Goal: Task Accomplishment & Management: Manage account settings

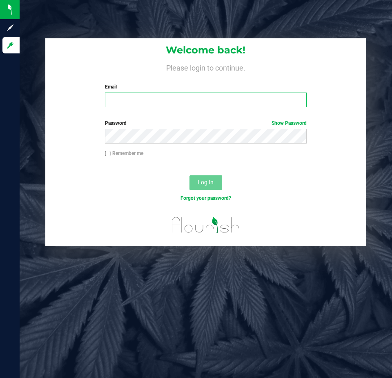
click at [133, 101] on input "Email" at bounding box center [205, 100] width 201 height 15
type input "[EMAIL_ADDRESS][DOMAIN_NAME]"
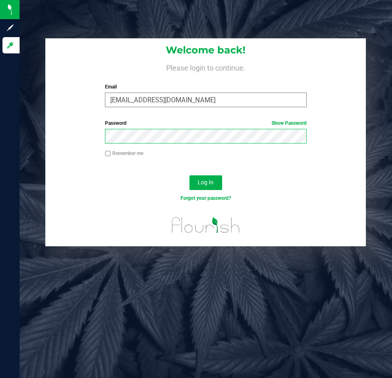
click at [189, 175] on button "Log In" at bounding box center [205, 182] width 33 height 15
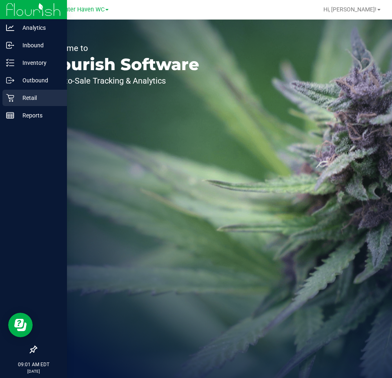
click at [7, 95] on icon at bounding box center [10, 98] width 8 height 8
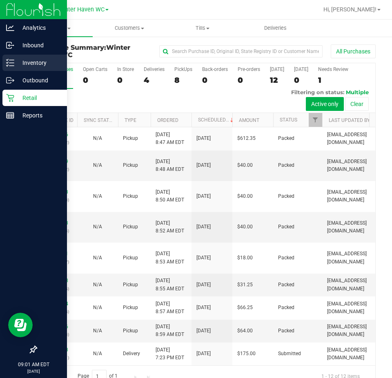
click at [8, 61] on icon at bounding box center [10, 63] width 8 height 8
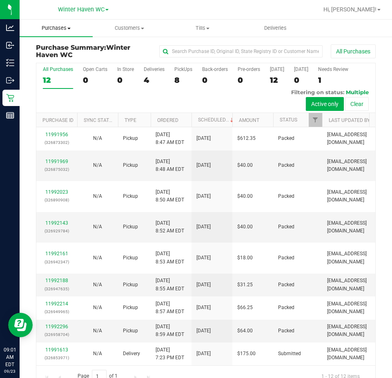
click at [58, 29] on span "Purchases" at bounding box center [56, 27] width 73 height 7
click at [63, 58] on span "Fulfillment" at bounding box center [45, 58] width 51 height 7
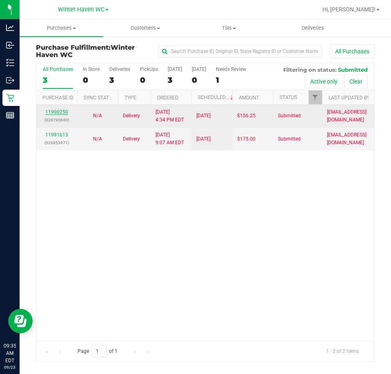
click at [57, 111] on link "11990250" at bounding box center [56, 112] width 23 height 6
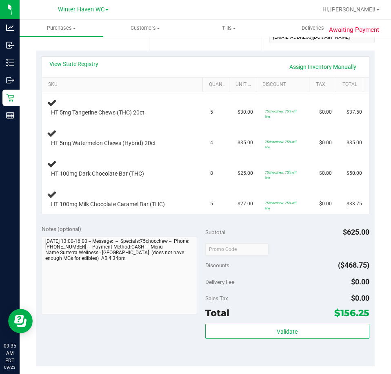
scroll to position [122, 0]
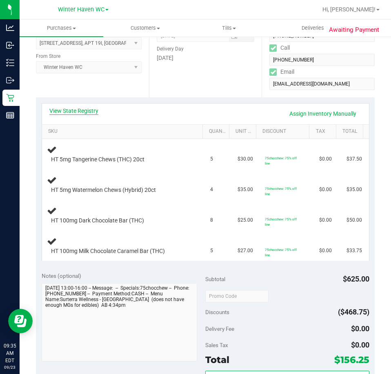
click at [80, 108] on link "View State Registry" at bounding box center [73, 111] width 49 height 8
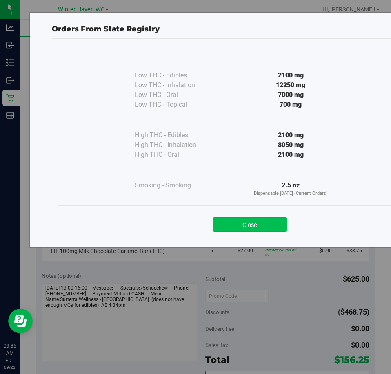
click at [224, 221] on button "Close" at bounding box center [250, 224] width 74 height 15
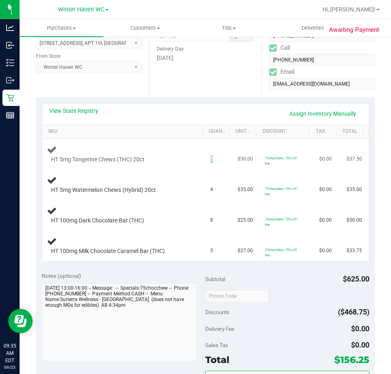
drag, startPoint x: 202, startPoint y: 160, endPoint x: 211, endPoint y: 161, distance: 9.1
click at [211, 161] on td "5" at bounding box center [218, 154] width 27 height 31
click at [77, 110] on link "View State Registry" at bounding box center [73, 111] width 49 height 8
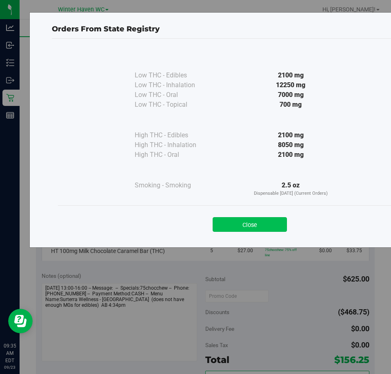
click at [248, 228] on button "Close" at bounding box center [250, 224] width 74 height 15
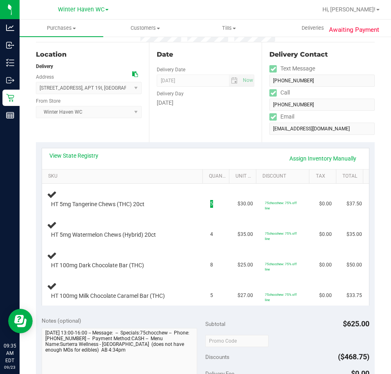
scroll to position [0, 0]
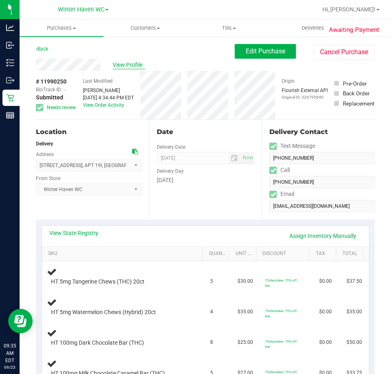
click at [134, 65] on span "View Profile" at bounding box center [129, 65] width 33 height 9
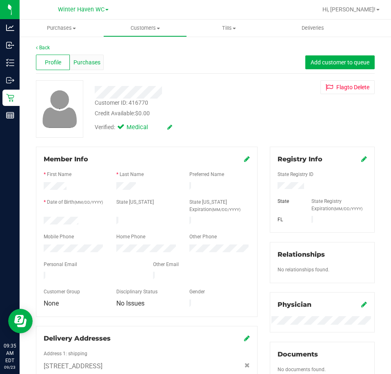
click at [84, 67] on div "Purchases" at bounding box center [87, 62] width 34 height 15
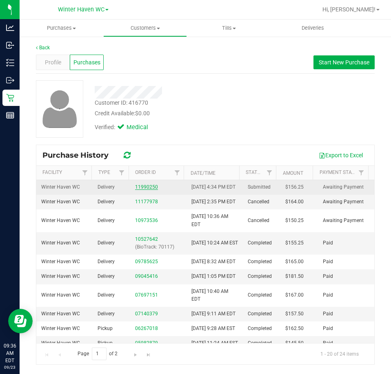
click at [147, 190] on link "11990250" at bounding box center [146, 187] width 23 height 6
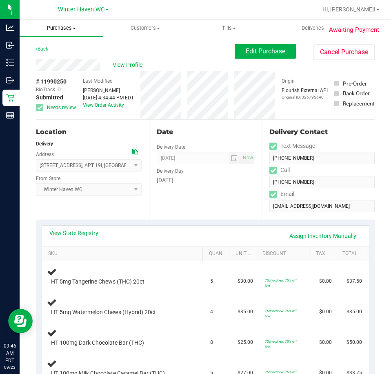
click at [69, 26] on span "Purchases" at bounding box center [62, 27] width 84 height 7
click at [68, 54] on li "Fulfillment" at bounding box center [62, 59] width 84 height 10
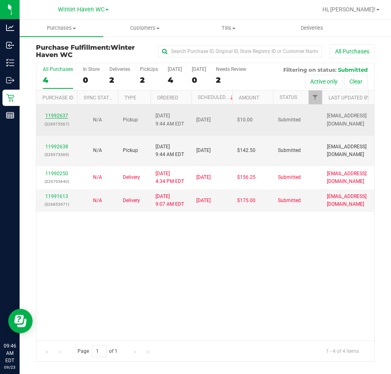
click at [59, 117] on link "11992637" at bounding box center [56, 116] width 23 height 6
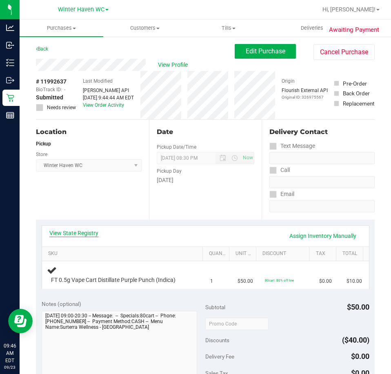
click at [78, 232] on link "View State Registry" at bounding box center [73, 233] width 49 height 8
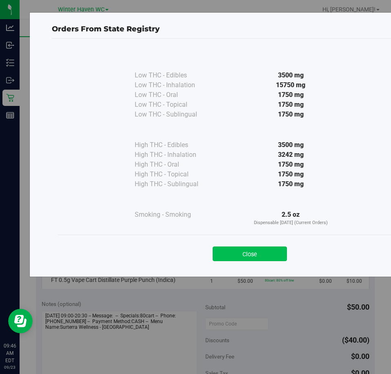
click at [235, 259] on button "Close" at bounding box center [250, 254] width 74 height 15
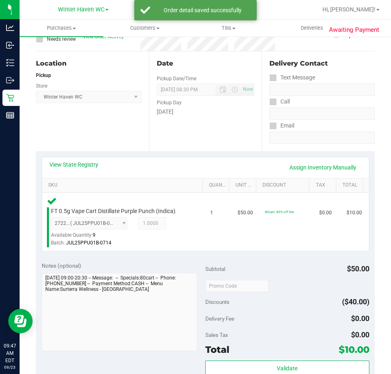
scroll to position [204, 0]
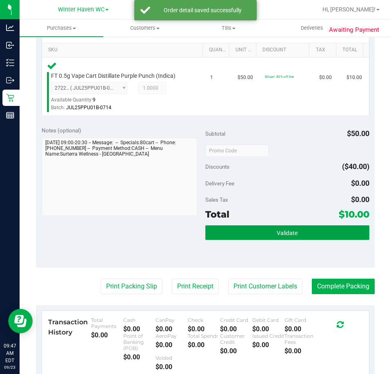
click at [270, 234] on button "Validate" at bounding box center [287, 233] width 164 height 15
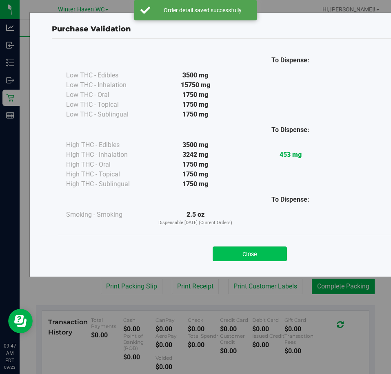
click at [250, 252] on button "Close" at bounding box center [250, 254] width 74 height 15
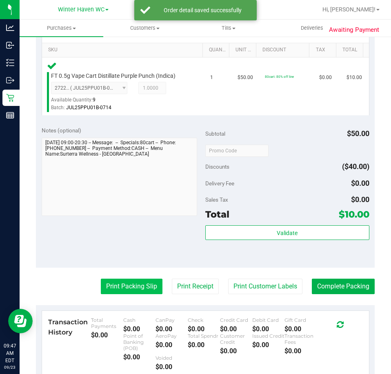
click at [111, 284] on button "Print Packing Slip" at bounding box center [132, 286] width 62 height 15
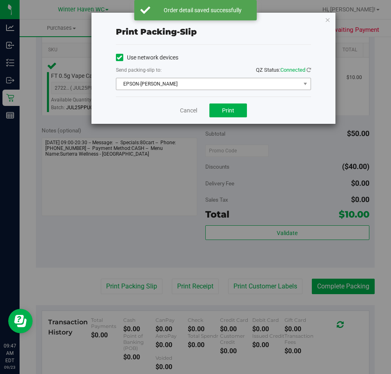
click at [216, 85] on span "EPSON-JAMES BUCHANAN" at bounding box center [208, 83] width 184 height 11
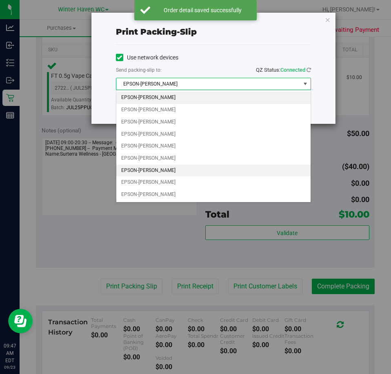
click at [171, 166] on li "EPSON-JAMES-OTTO" at bounding box center [213, 171] width 194 height 12
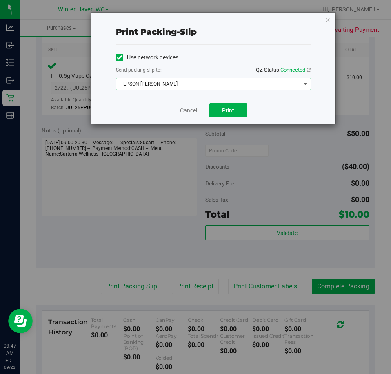
click at [156, 112] on div "Cancel Print" at bounding box center [213, 110] width 195 height 27
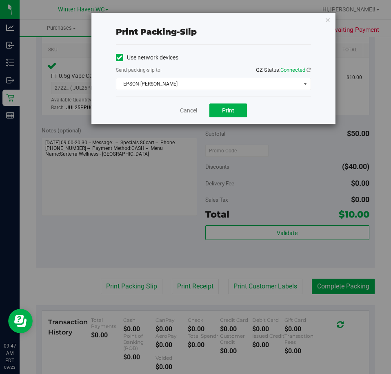
click at [252, 102] on div "Cancel Print" at bounding box center [213, 110] width 195 height 27
click at [238, 108] on button "Print" at bounding box center [228, 111] width 38 height 14
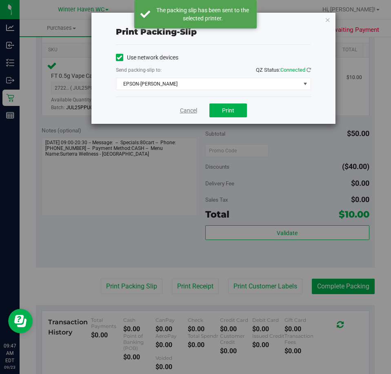
click at [189, 111] on link "Cancel" at bounding box center [188, 110] width 17 height 9
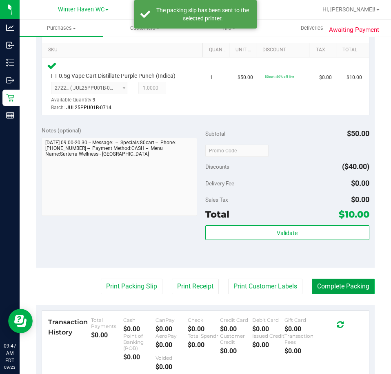
click at [337, 283] on button "Complete Packing" at bounding box center [343, 286] width 63 height 15
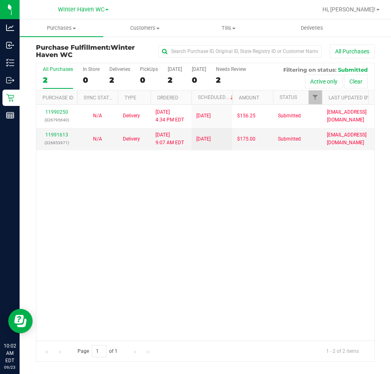
click at [229, 246] on div "11990250 (326795640) N/A Delivery 9/22/2025 4:34 PM EDT 9/23/2025 $156.25 Submi…" at bounding box center [205, 223] width 338 height 236
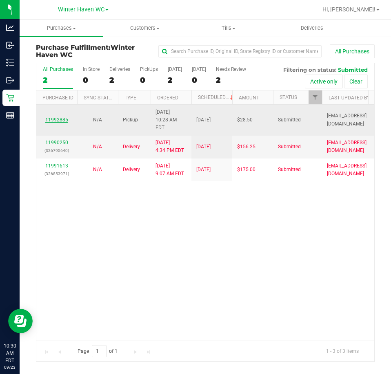
click at [67, 120] on link "11992885" at bounding box center [56, 120] width 23 height 6
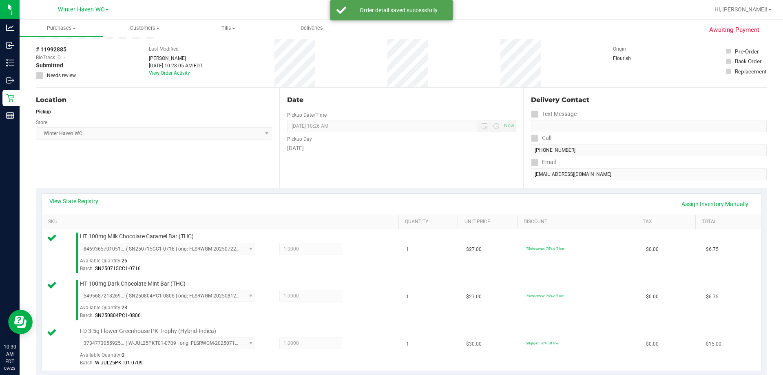
scroll to position [204, 0]
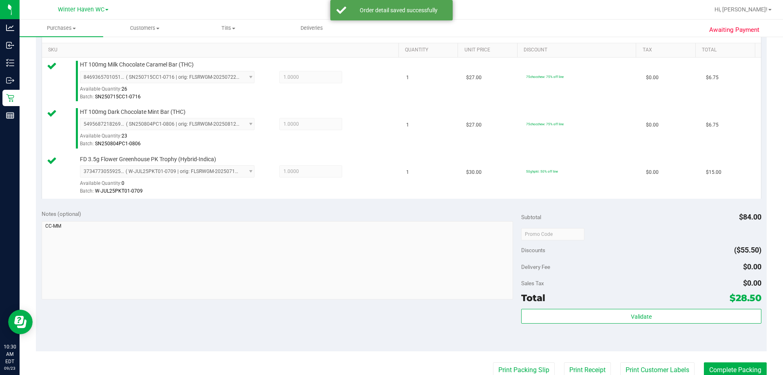
click at [391, 308] on div "Subtotal $84.00 Discounts ($55.50) Delivery Fee $0.00 Sales Tax $0.00 Total $28…" at bounding box center [641, 278] width 240 height 136
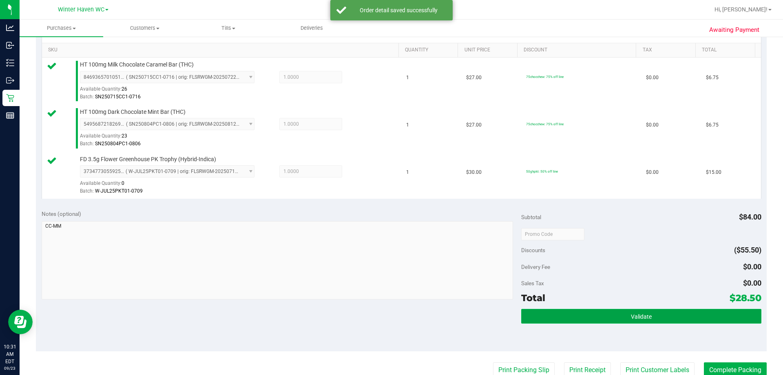
click at [391, 314] on button "Validate" at bounding box center [641, 316] width 240 height 15
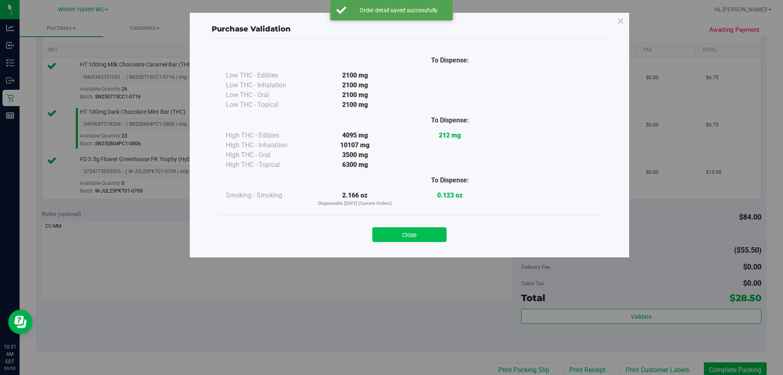
click at [391, 235] on button "Close" at bounding box center [409, 234] width 74 height 15
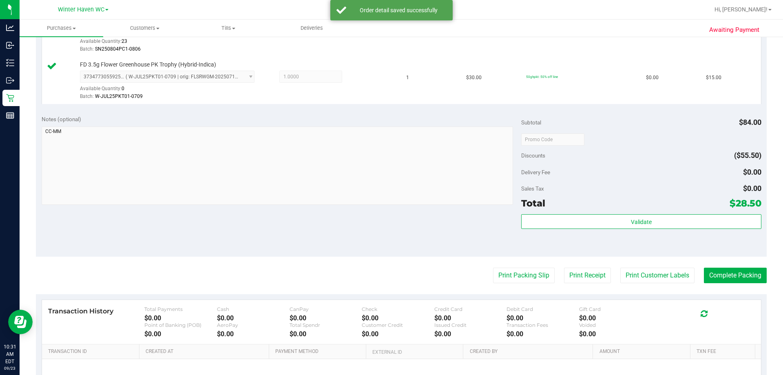
scroll to position [387, 0]
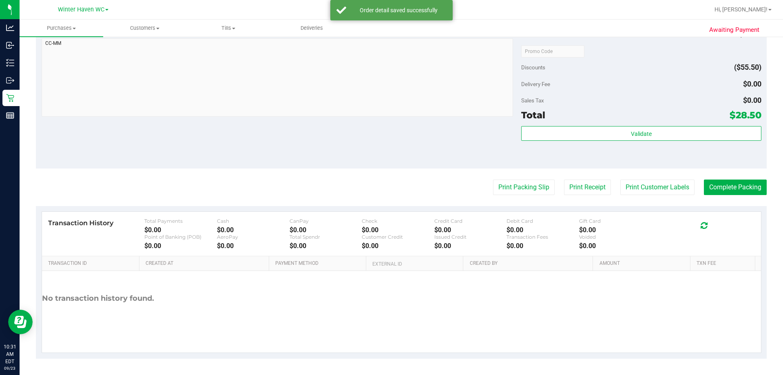
click at [391, 178] on purchase-details "Back Edit Purchase Cancel Purchase View Profile # 11992885 BioTrack ID: - Submi…" at bounding box center [401, 7] width 731 height 701
click at [391, 186] on button "Print Packing Slip" at bounding box center [524, 186] width 62 height 15
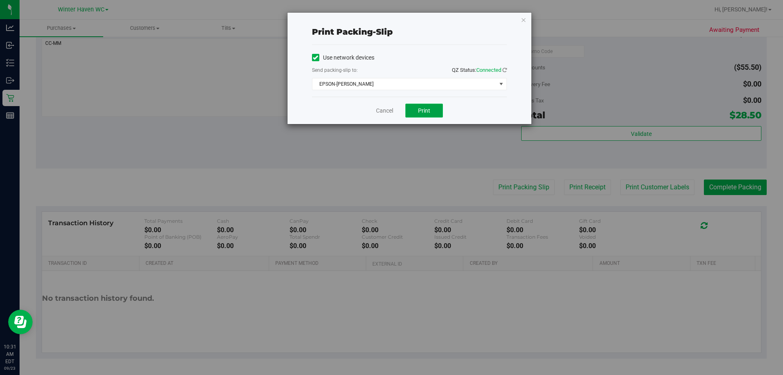
click at [391, 113] on button "Print" at bounding box center [424, 111] width 38 height 14
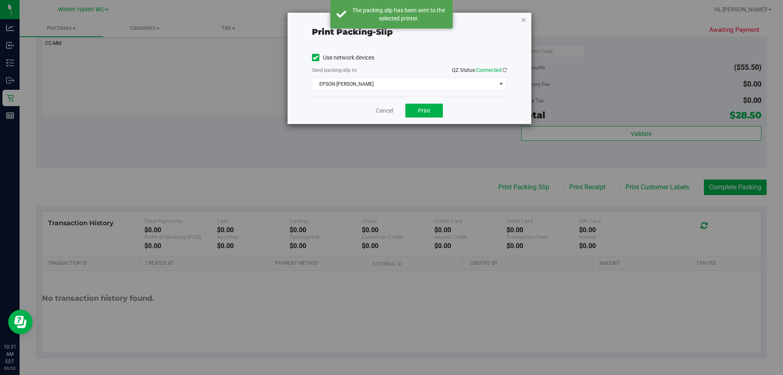
click at [391, 19] on icon "button" at bounding box center [524, 20] width 6 height 10
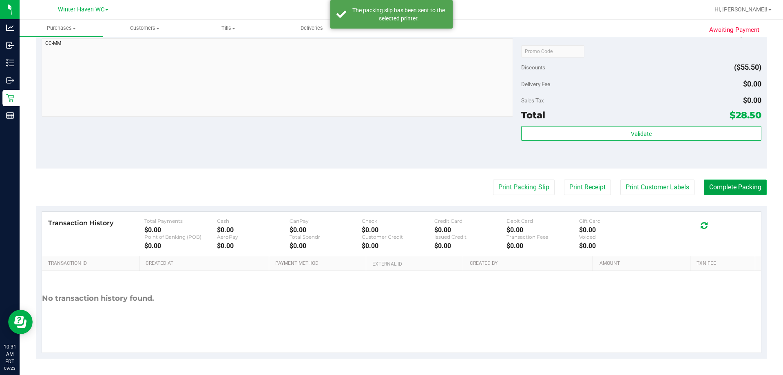
click at [391, 182] on button "Complete Packing" at bounding box center [735, 186] width 63 height 15
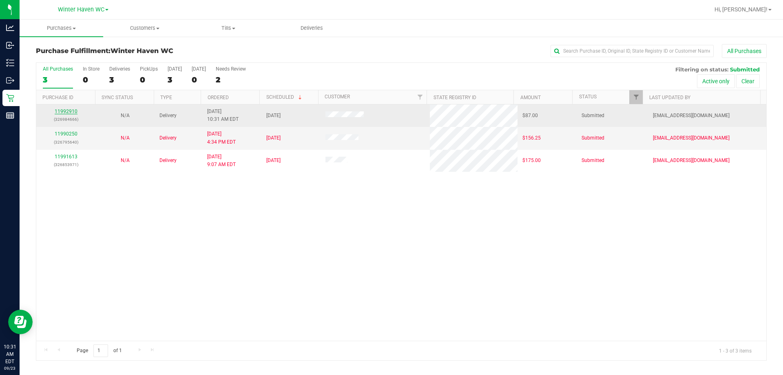
click at [71, 111] on link "11992910" at bounding box center [66, 111] width 23 height 6
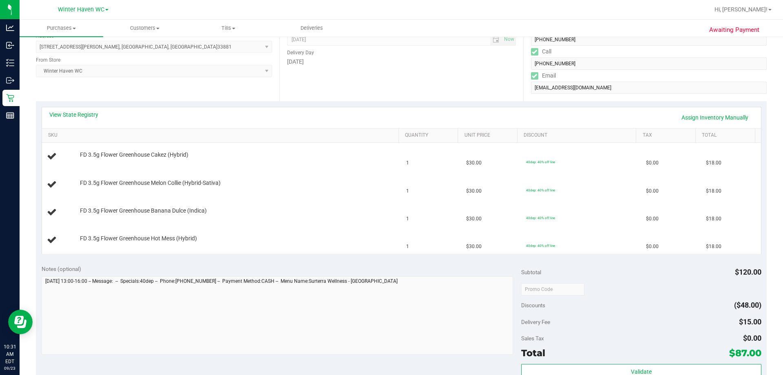
scroll to position [122, 0]
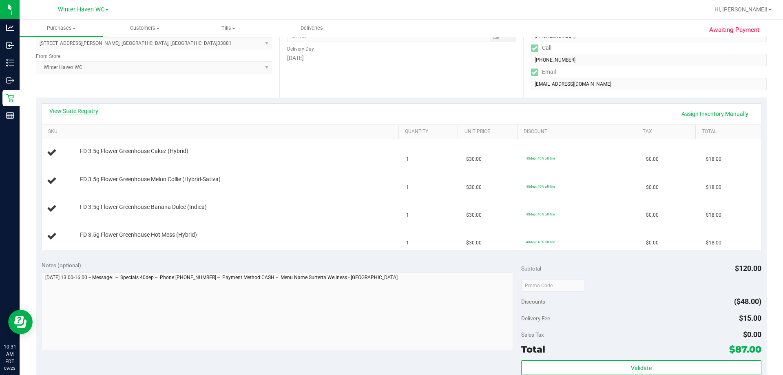
click at [81, 111] on link "View State Registry" at bounding box center [73, 111] width 49 height 8
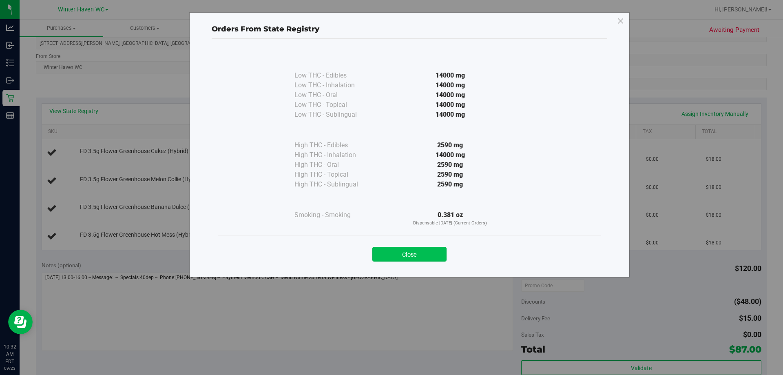
click at [391, 253] on button "Close" at bounding box center [409, 254] width 74 height 15
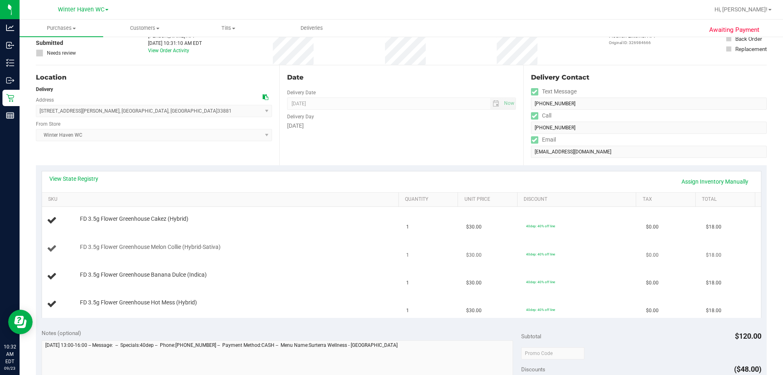
scroll to position [0, 0]
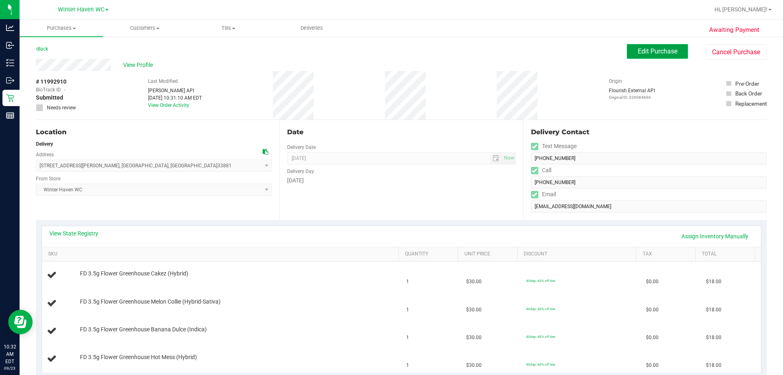
click at [391, 51] on span "Edit Purchase" at bounding box center [658, 51] width 40 height 8
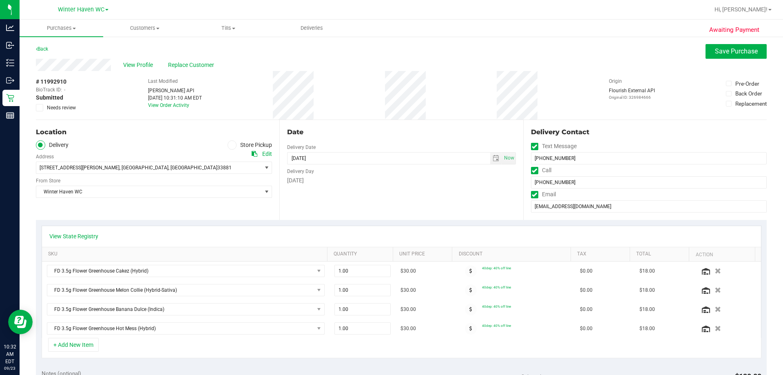
click at [66, 105] on span "Needs review" at bounding box center [61, 107] width 29 height 7
click at [0, 0] on input "Needs review" at bounding box center [0, 0] width 0 height 0
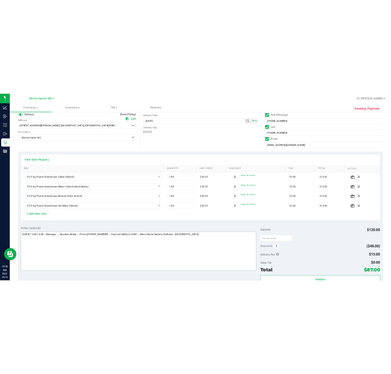
scroll to position [163, 0]
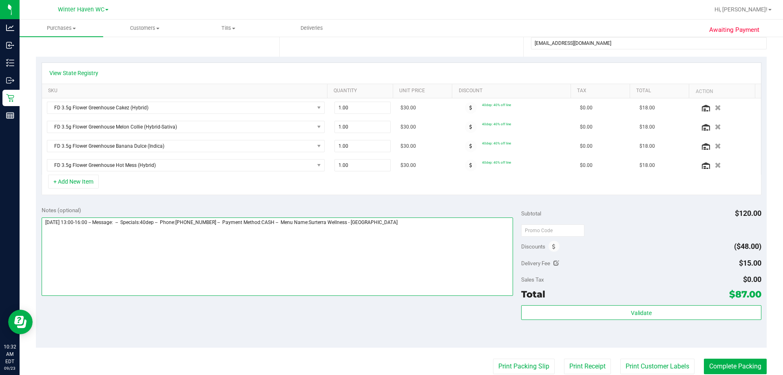
click at [391, 254] on textarea at bounding box center [278, 256] width 472 height 78
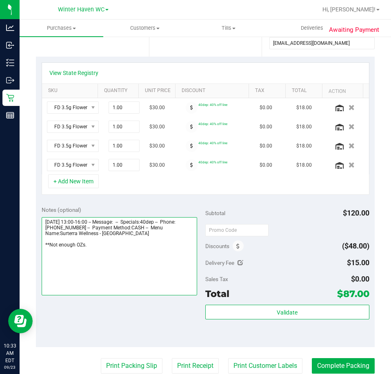
click at [115, 241] on textarea at bounding box center [120, 256] width 156 height 78
click at [102, 249] on textarea at bounding box center [120, 256] width 156 height 78
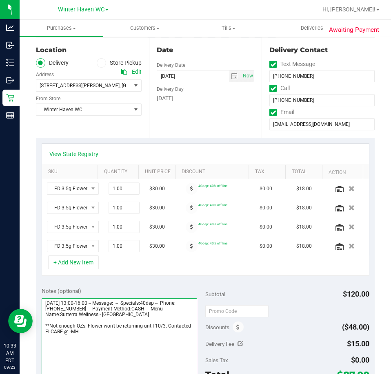
scroll to position [0, 0]
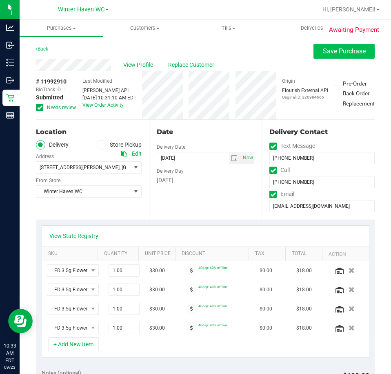
type textarea "Tuesday 09/23/2025 13:00-16:00 -- Message: -- Specials:40dep -- Phone:704648650…"
click at [326, 51] on span "Save Purchase" at bounding box center [344, 51] width 43 height 8
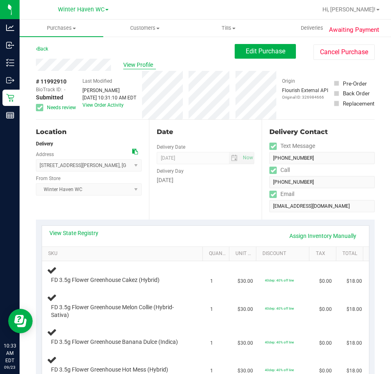
click at [141, 66] on span "View Profile" at bounding box center [139, 65] width 33 height 9
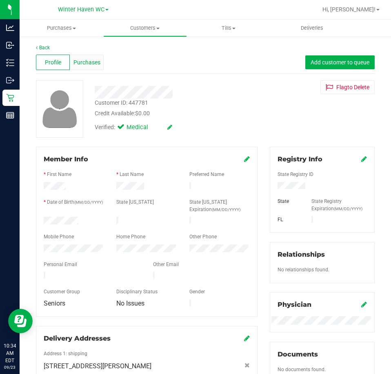
click at [71, 60] on div "Purchases" at bounding box center [87, 62] width 34 height 15
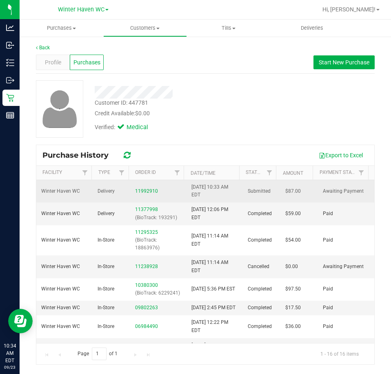
click at [155, 191] on div "11992910" at bounding box center [158, 192] width 46 height 8
click at [144, 190] on link "11992910" at bounding box center [146, 191] width 23 height 6
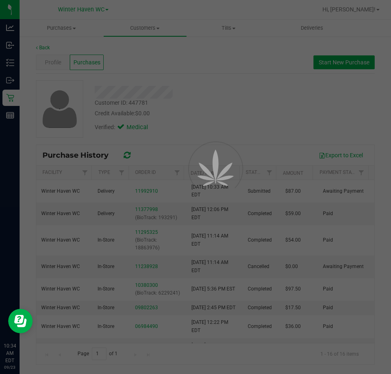
click at [182, 226] on div at bounding box center [195, 187] width 391 height 374
click at [158, 193] on div at bounding box center [195, 187] width 391 height 374
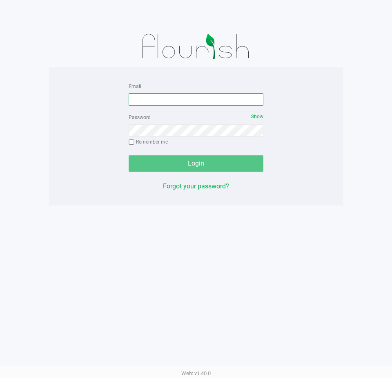
click at [202, 100] on input "Email" at bounding box center [195, 99] width 135 height 12
type input "[EMAIL_ADDRESS][DOMAIN_NAME]"
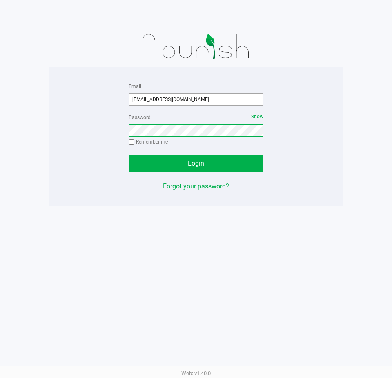
click at [128, 155] on button "Login" at bounding box center [195, 163] width 135 height 16
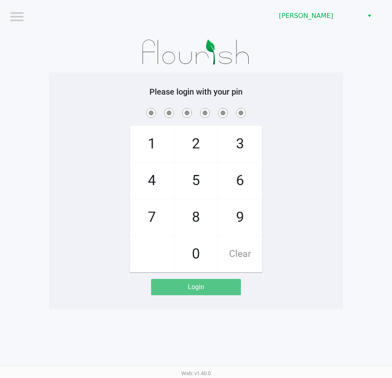
click at [342, 82] on div "Please login with your pin 1 4 7 2 5 8 0 3 6 9 Clear Login" at bounding box center [196, 191] width 294 height 237
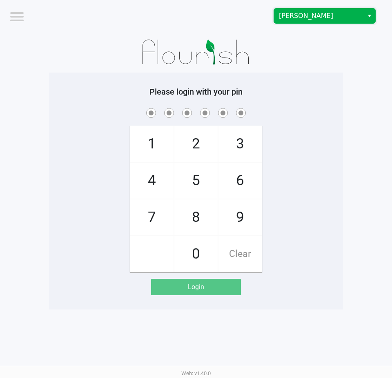
click at [324, 18] on span "Brandon WC" at bounding box center [319, 16] width 80 height 10
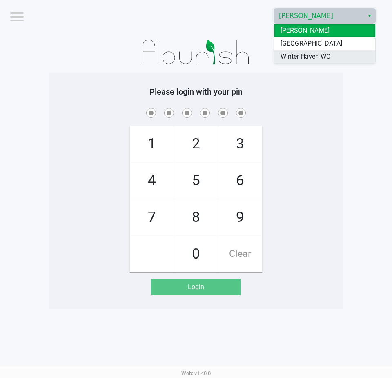
click at [323, 57] on span "Winter Haven WC" at bounding box center [305, 57] width 50 height 10
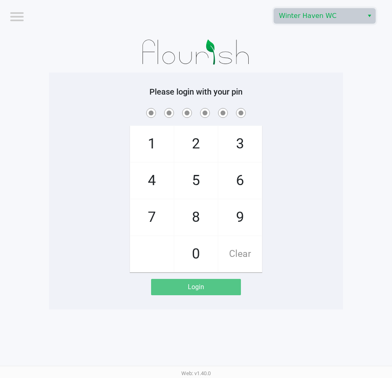
click at [323, 129] on div "1 4 7 2 5 8 0 3 6 9 Clear" at bounding box center [196, 189] width 294 height 166
checkbox input "true"
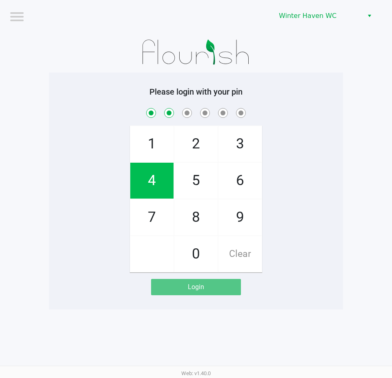
checkbox input "true"
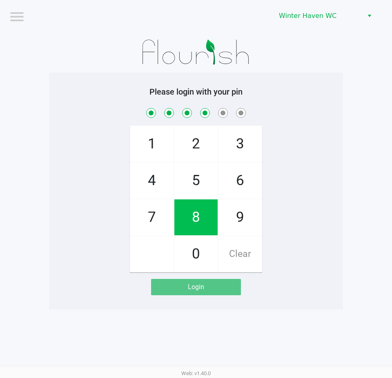
checkbox input "true"
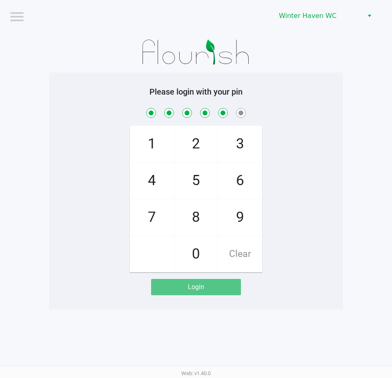
checkbox input "true"
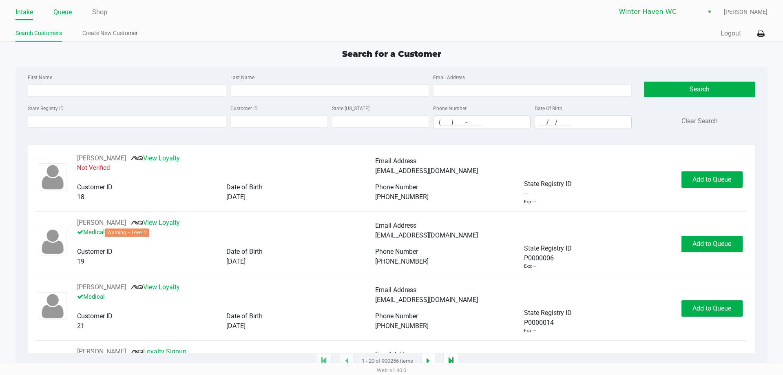
click at [61, 10] on link "Queue" at bounding box center [62, 12] width 18 height 11
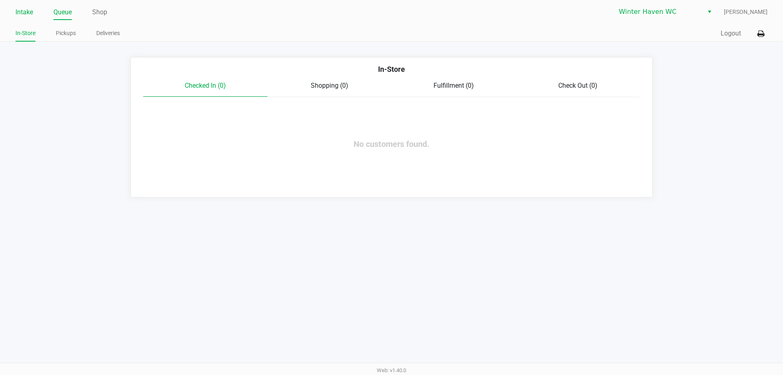
click at [22, 14] on link "Intake" at bounding box center [24, 12] width 18 height 11
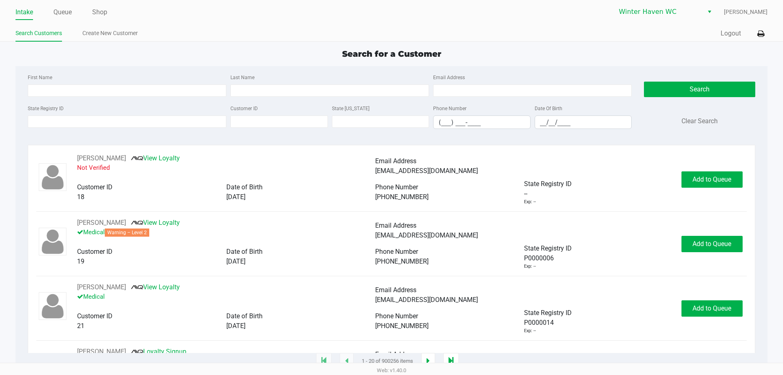
click at [208, 66] on div "Search for a Customer First Name Last Name Email Address State Registry ID Cust…" at bounding box center [391, 205] width 752 height 314
click at [210, 64] on div "Search for a Customer First Name Last Name Email Address State Registry ID Cust…" at bounding box center [391, 205] width 752 height 314
click at [159, 64] on div "Search for a Customer First Name Last Name Email Address State Registry ID Cust…" at bounding box center [391, 205] width 752 height 314
type input "MARIA"
type input "VELEZ RAMIREZ"
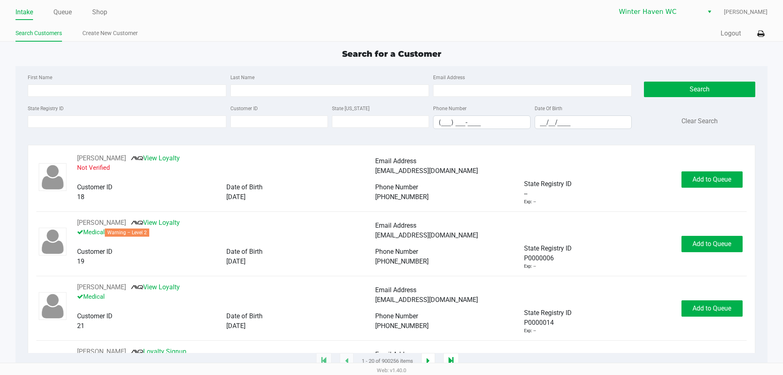
type input "11/09/1967"
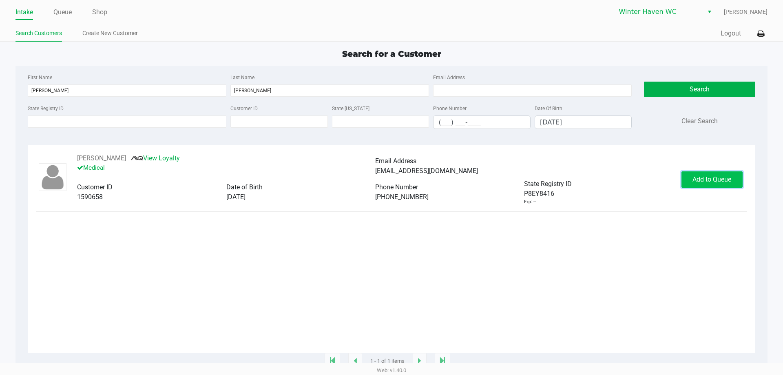
click at [391, 186] on button "Add to Queue" at bounding box center [712, 179] width 61 height 16
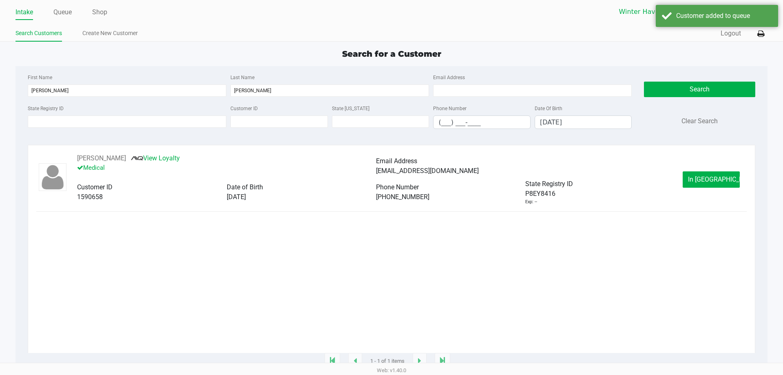
click at [391, 182] on span "In Queue" at bounding box center [722, 179] width 69 height 8
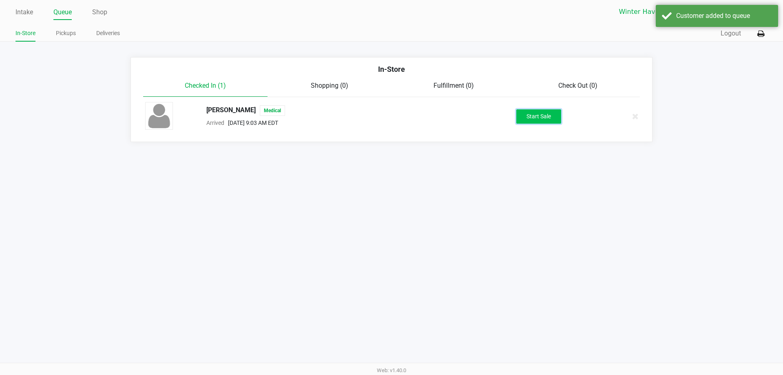
click at [391, 119] on button "Start Sale" at bounding box center [538, 116] width 45 height 14
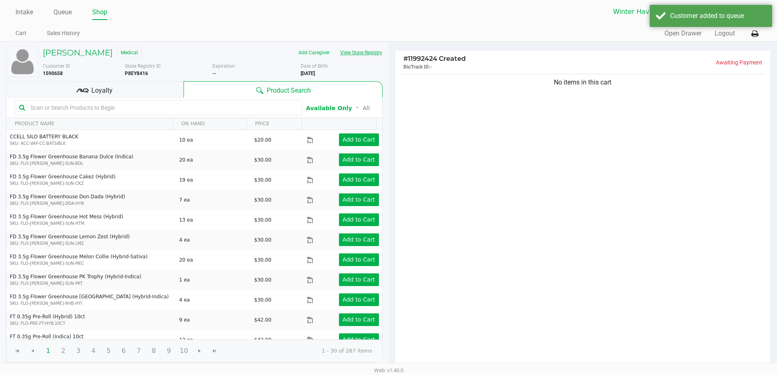
click at [356, 52] on button "View State Registry" at bounding box center [359, 52] width 48 height 13
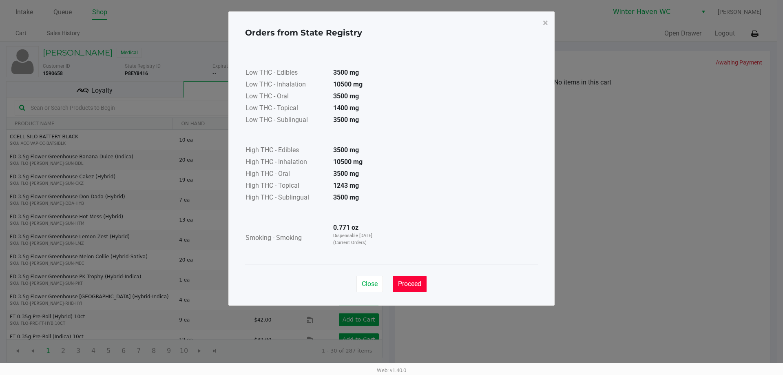
click at [391, 281] on span "Proceed" at bounding box center [409, 284] width 23 height 8
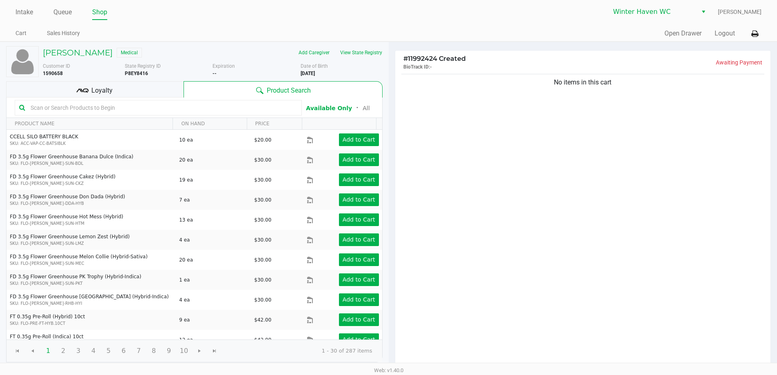
click at [172, 103] on input "text" at bounding box center [162, 108] width 270 height 12
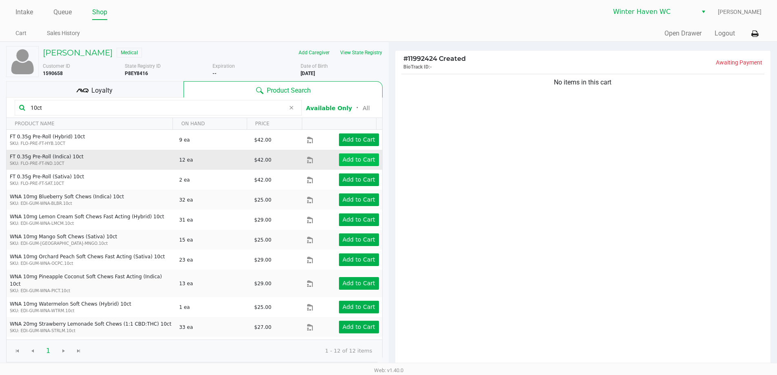
type input "10ct"
click at [350, 162] on app-button-loader "Add to Cart" at bounding box center [359, 159] width 33 height 7
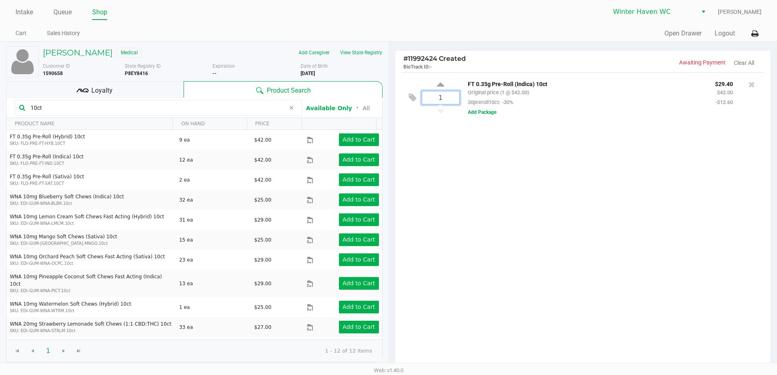
click at [391, 100] on input "1" at bounding box center [440, 97] width 37 height 13
type input "6"
click at [391, 162] on div "MARIA VELEZ RAMIREZ Medical Add Caregiver View State Registry Customer ID 15906…" at bounding box center [388, 250] width 777 height 417
click at [207, 113] on input "10ct" at bounding box center [156, 108] width 258 height 12
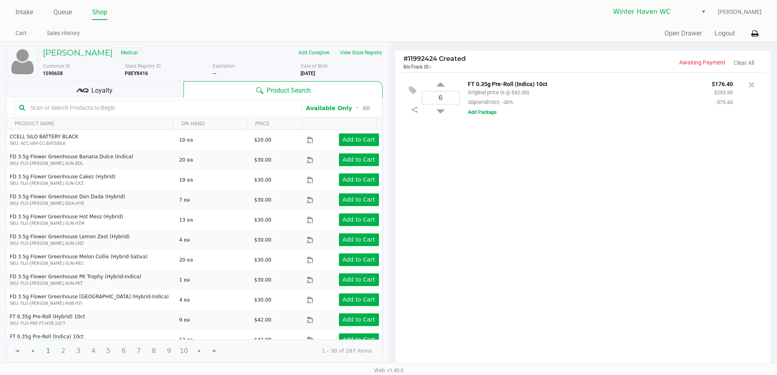
click at [118, 100] on div at bounding box center [158, 107] width 287 height 15
click at [118, 98] on kendo-grid-toolbar "Available Only ᛫ All" at bounding box center [195, 107] width 376 height 20
click at [121, 92] on div "Loyalty" at bounding box center [94, 89] width 177 height 16
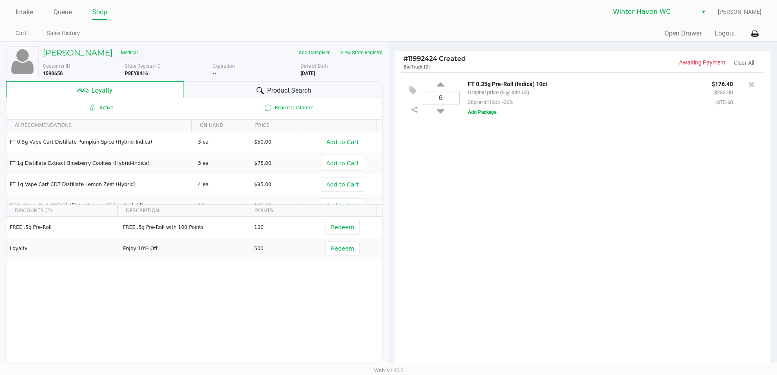
click at [312, 98] on div "Active Repeat Customer" at bounding box center [195, 107] width 376 height 20
click at [304, 85] on div "Product Search" at bounding box center [283, 89] width 199 height 16
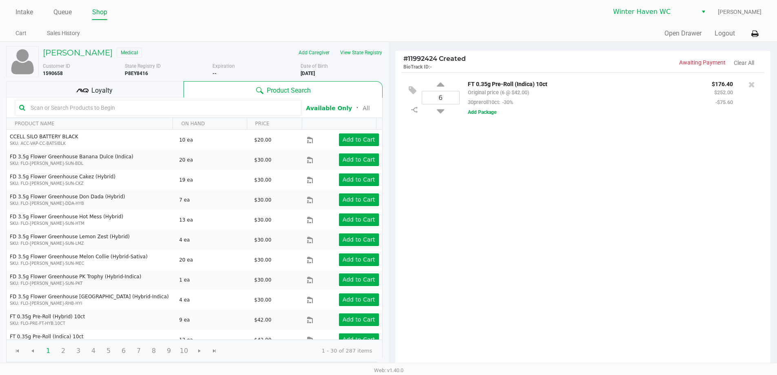
click at [163, 112] on input "text" at bounding box center [162, 108] width 270 height 12
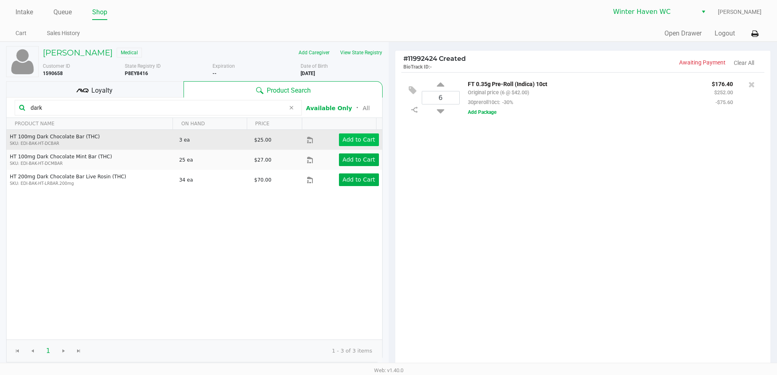
type input "dark"
click at [350, 134] on button "Add to Cart" at bounding box center [359, 139] width 40 height 13
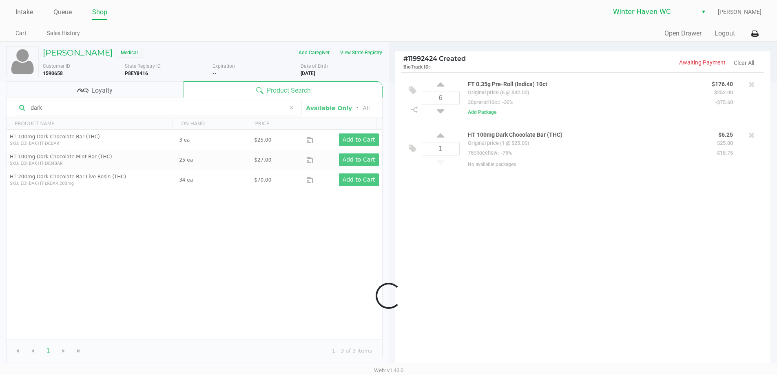
click at [363, 161] on div at bounding box center [388, 295] width 777 height 427
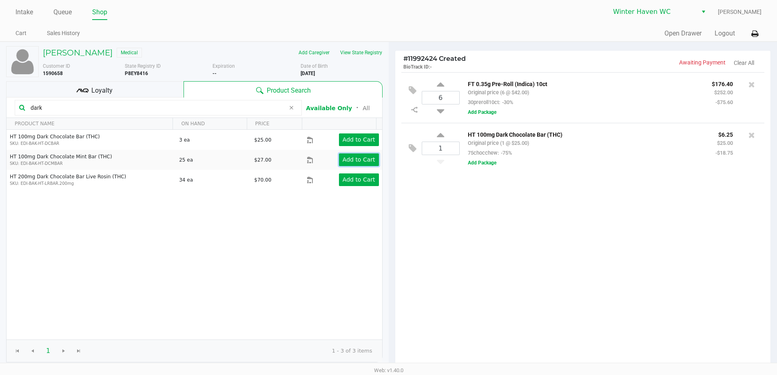
click at [363, 161] on app-button-loader "Add to Cart" at bounding box center [359, 159] width 33 height 7
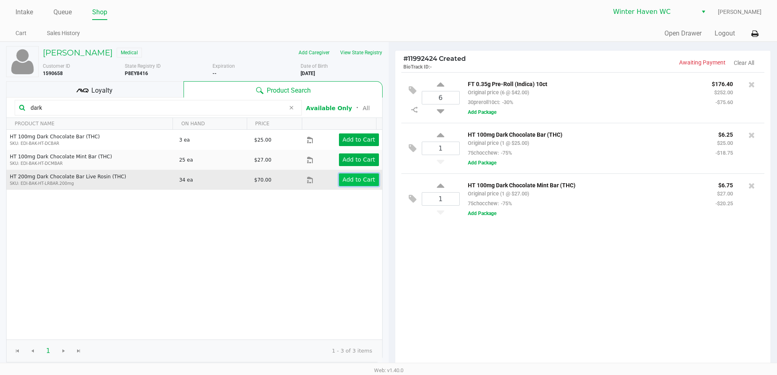
click at [358, 179] on app-button-loader "Add to Cart" at bounding box center [359, 179] width 33 height 7
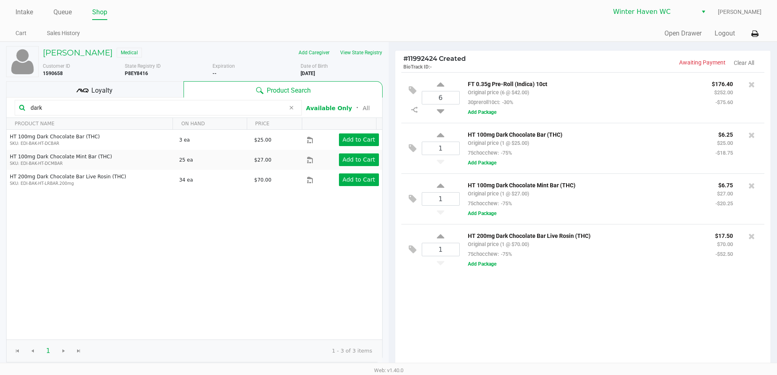
click at [130, 95] on div "Loyalty" at bounding box center [94, 89] width 177 height 16
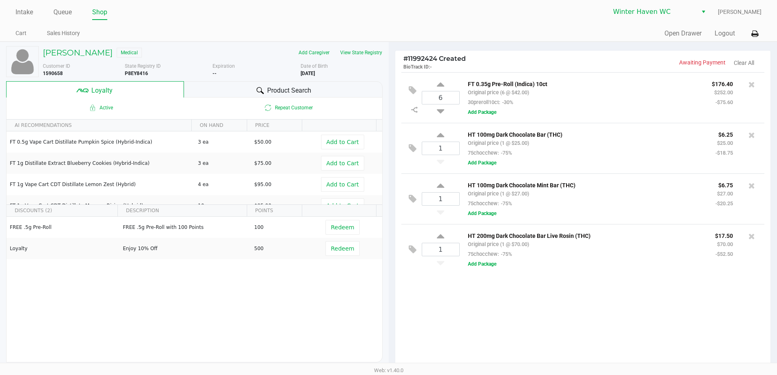
scroll to position [93, 0]
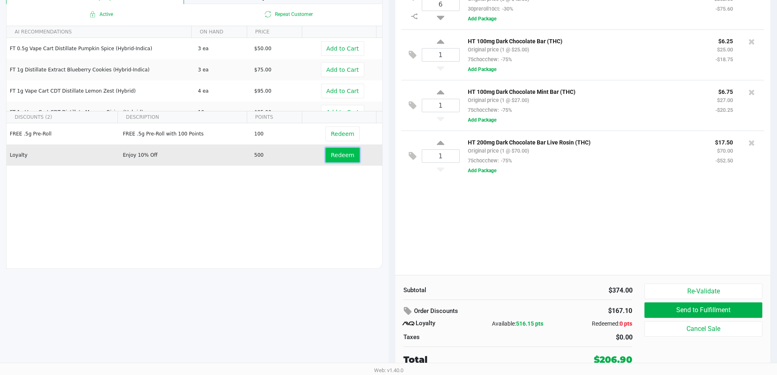
click at [341, 159] on button "Redeem" at bounding box center [342, 155] width 34 height 15
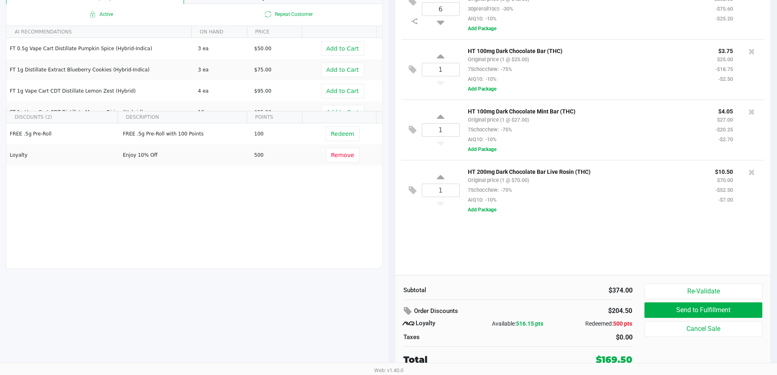
click at [391, 218] on div "1 HT 200mg Dark Chocolate Bar Live Rosin (THC) Original price (1 @ $70.00) 75ch…" at bounding box center [582, 190] width 363 height 60
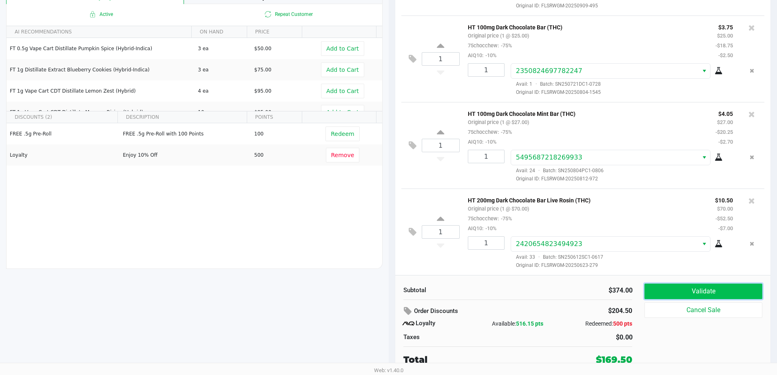
click at [391, 293] on button "Validate" at bounding box center [702, 290] width 117 height 15
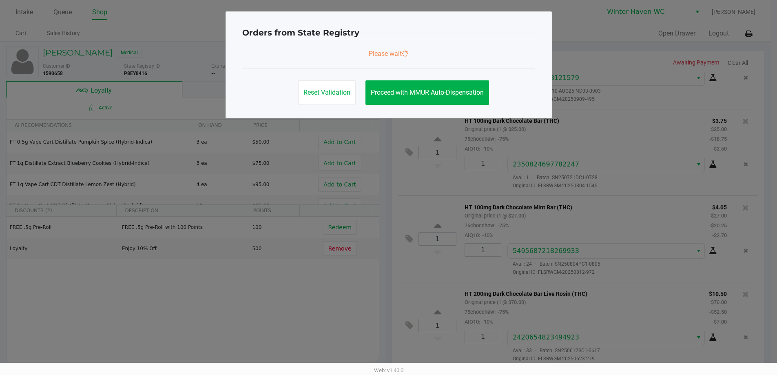
scroll to position [0, 0]
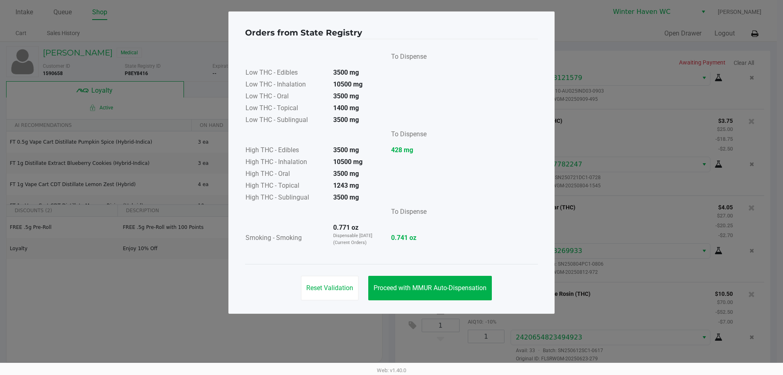
click at [391, 301] on div "Reset Validation Proceed with MMUR Auto-Dispensation" at bounding box center [391, 284] width 293 height 41
click at [391, 289] on span "Proceed with MMUR Auto-Dispensation" at bounding box center [430, 288] width 113 height 8
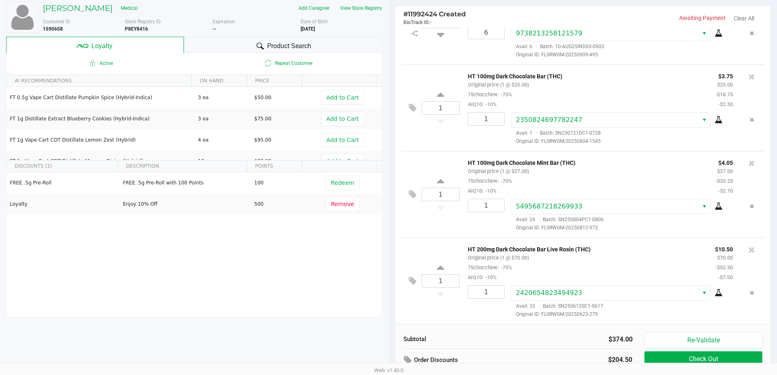
scroll to position [93, 0]
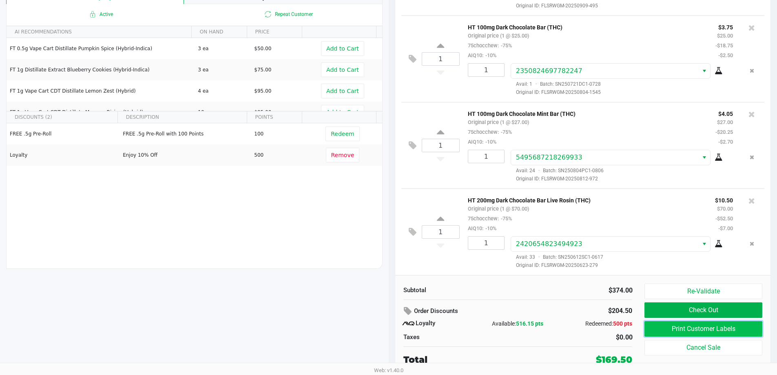
click at [391, 325] on button "Print Customer Labels" at bounding box center [702, 328] width 117 height 15
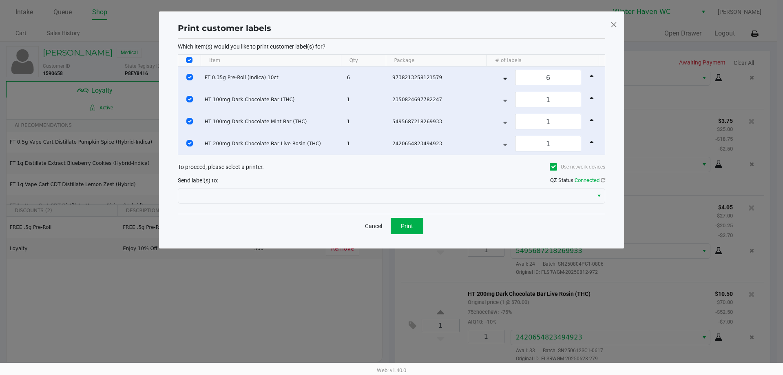
click at [331, 186] on div at bounding box center [391, 196] width 427 height 20
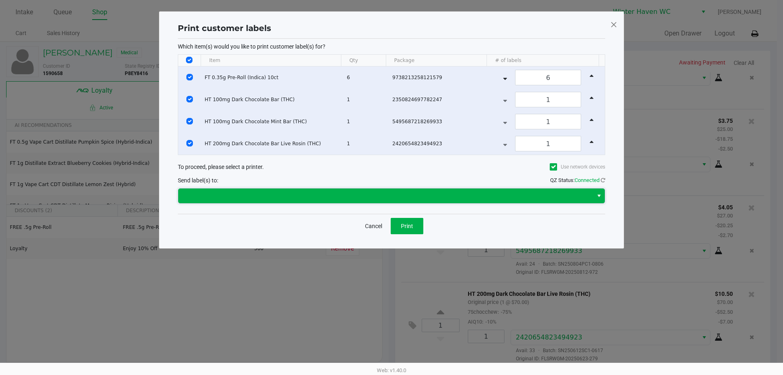
click at [322, 194] on span at bounding box center [385, 196] width 405 height 10
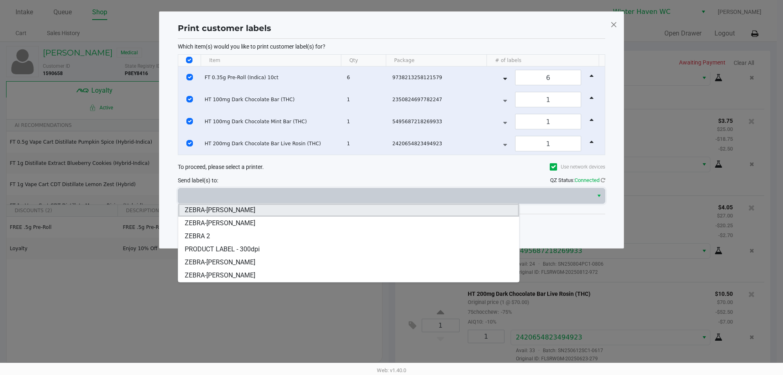
click at [226, 208] on span "ZEBRA-JAMES-OTTO" at bounding box center [220, 210] width 71 height 10
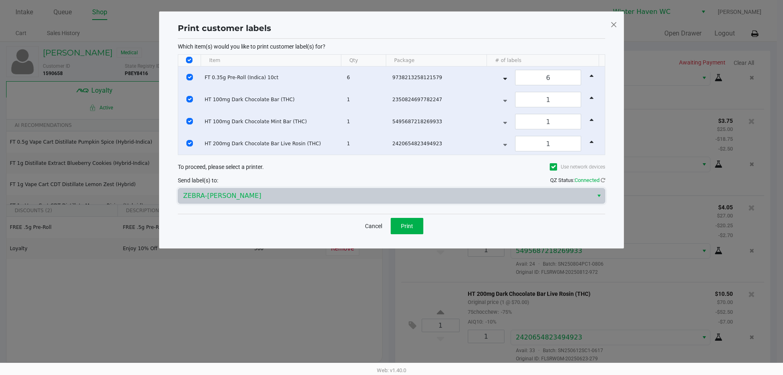
drag, startPoint x: 288, startPoint y: 226, endPoint x: 295, endPoint y: 226, distance: 7.3
click at [290, 226] on div "Cancel Print" at bounding box center [391, 226] width 427 height 24
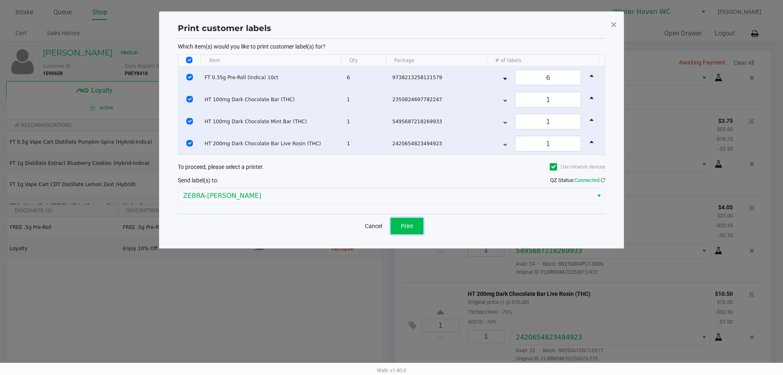
click at [391, 226] on button "Print" at bounding box center [407, 226] width 33 height 16
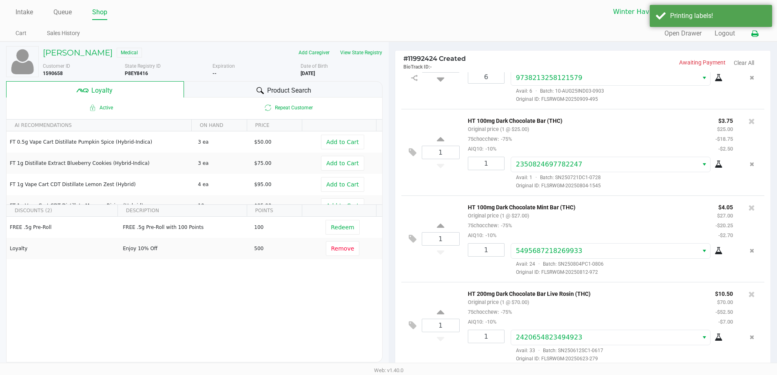
click at [391, 31] on icon at bounding box center [754, 34] width 7 height 6
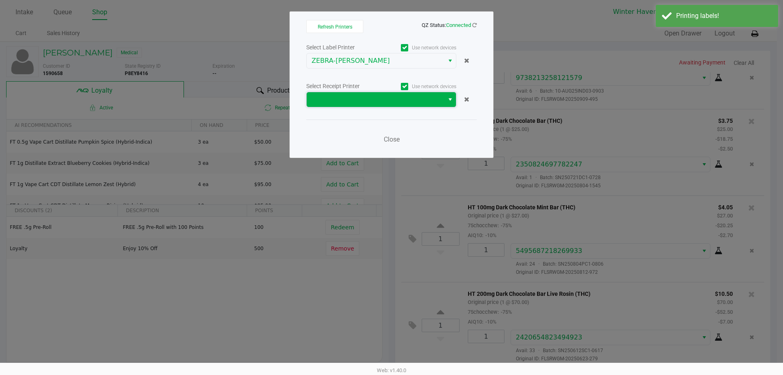
click at [327, 102] on span at bounding box center [376, 100] width 128 height 10
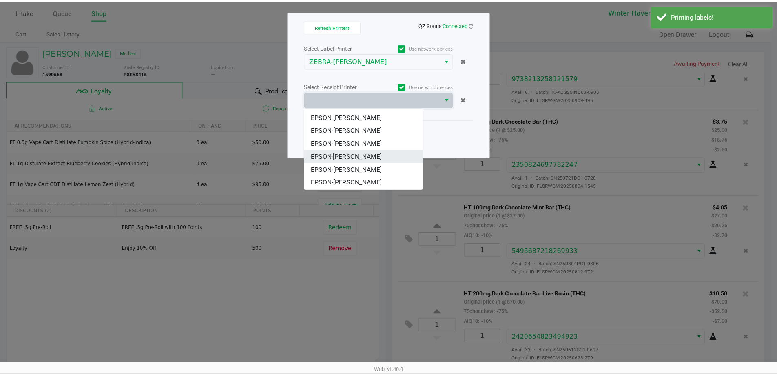
scroll to position [36, 0]
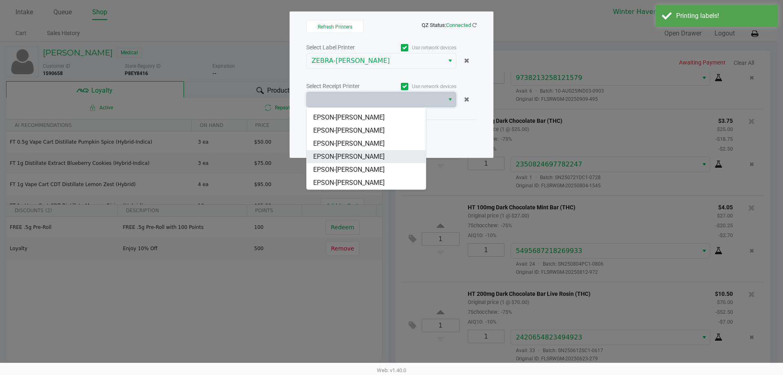
click at [354, 160] on span "EPSON-[PERSON_NAME]" at bounding box center [348, 157] width 71 height 10
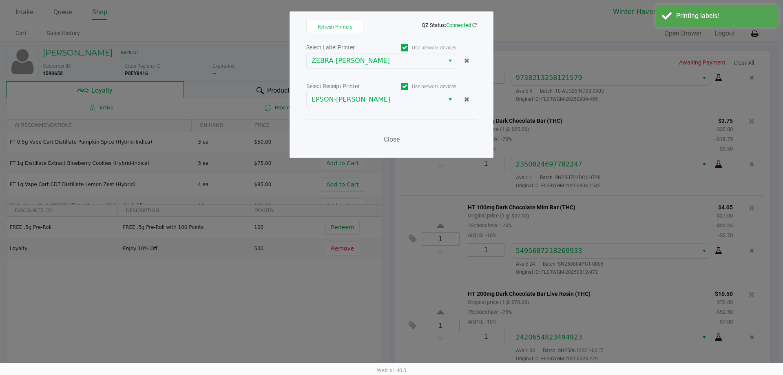
click at [350, 144] on div "Close" at bounding box center [391, 135] width 170 height 30
click at [389, 144] on button "Close" at bounding box center [391, 139] width 24 height 16
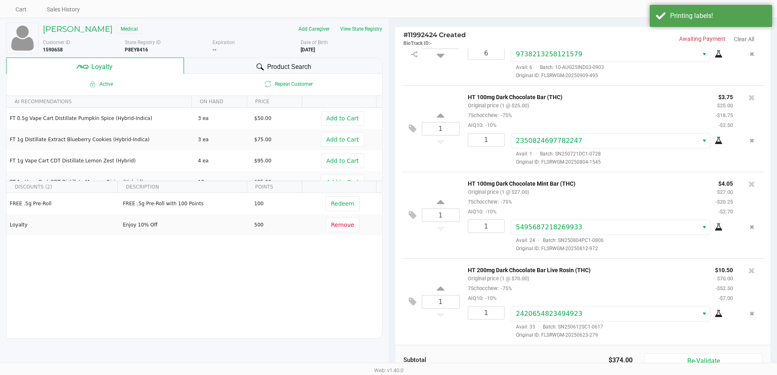
scroll to position [93, 0]
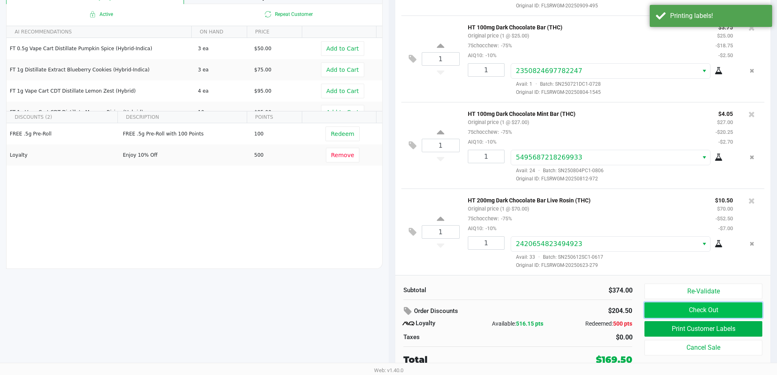
click at [391, 314] on button "Check Out" at bounding box center [702, 309] width 117 height 15
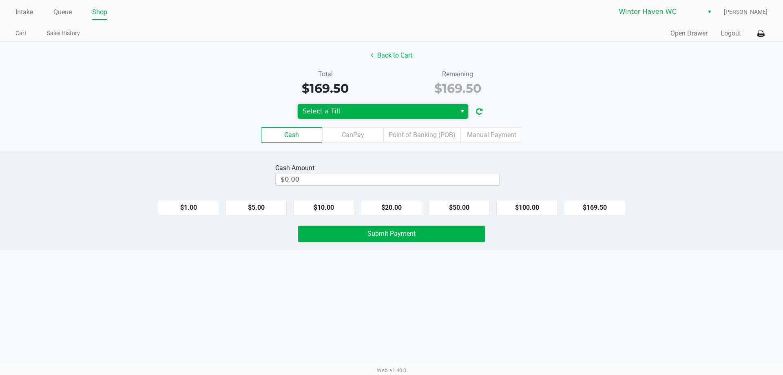
click at [348, 112] on span "Select a Till" at bounding box center [377, 111] width 149 height 10
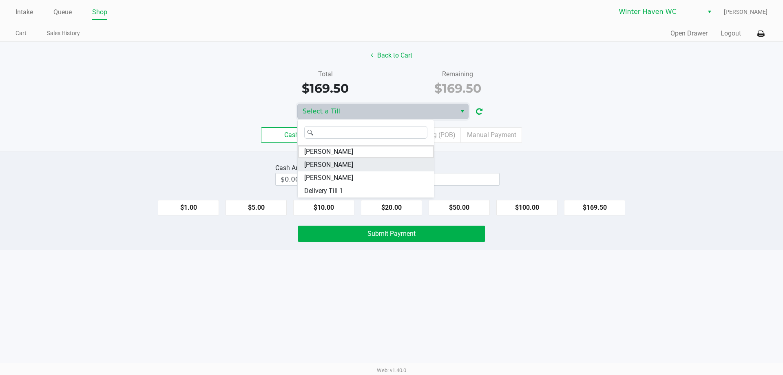
click at [335, 164] on span "JAMES-OTTO" at bounding box center [328, 165] width 49 height 10
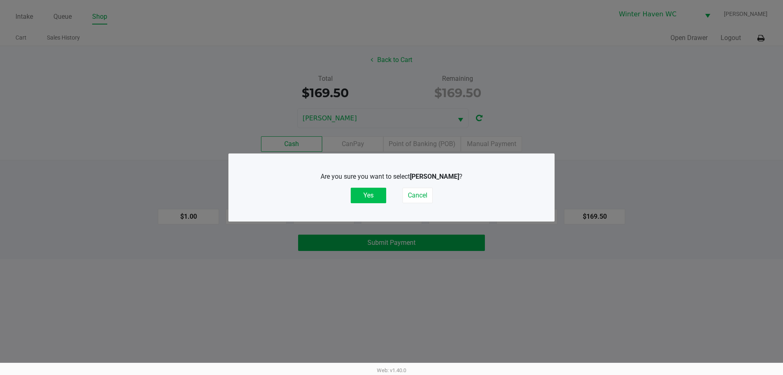
click at [368, 199] on button "Yes" at bounding box center [368, 195] width 35 height 15
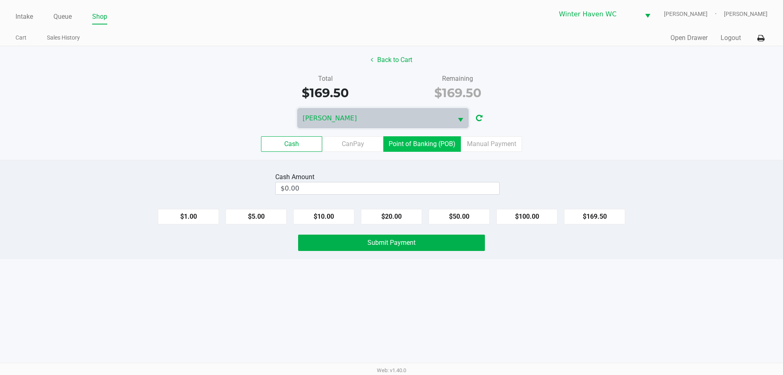
click at [391, 142] on label "Point of Banking (POB)" at bounding box center [421, 143] width 77 height 15
click at [0, 0] on 7 "Point of Banking (POB)" at bounding box center [0, 0] width 0 height 0
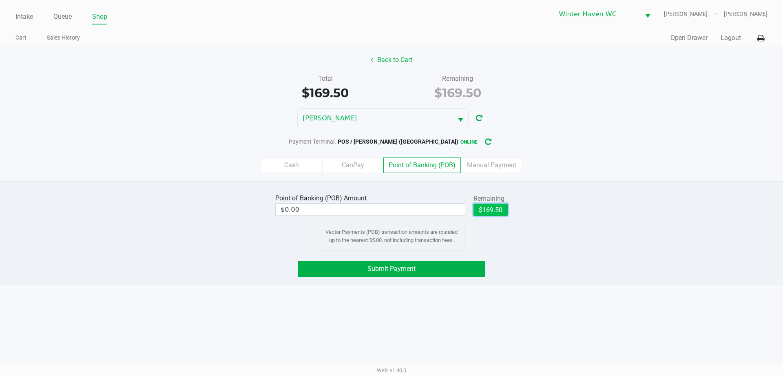
click at [391, 208] on button "$169.50" at bounding box center [491, 210] width 34 height 12
type input "$169.50"
click at [391, 269] on span "Submit Payment" at bounding box center [391, 269] width 48 height 8
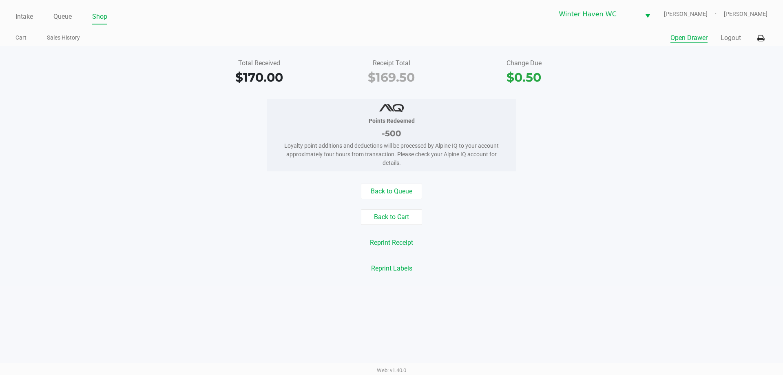
click at [391, 36] on button "Open Drawer" at bounding box center [689, 38] width 37 height 10
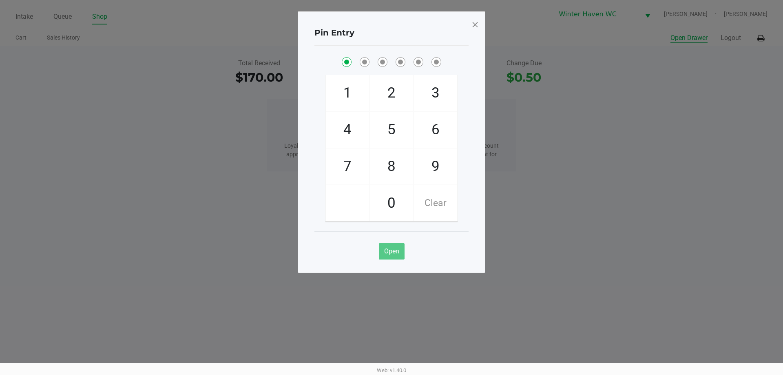
checkbox input "true"
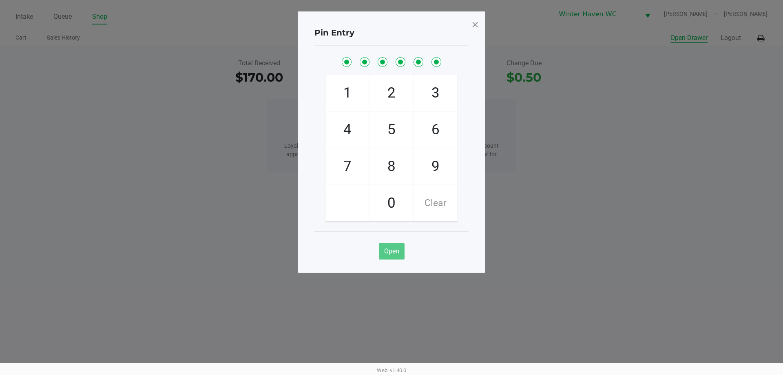
checkbox input "true"
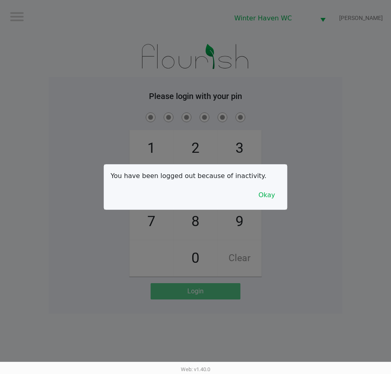
click at [341, 137] on div at bounding box center [195, 187] width 391 height 374
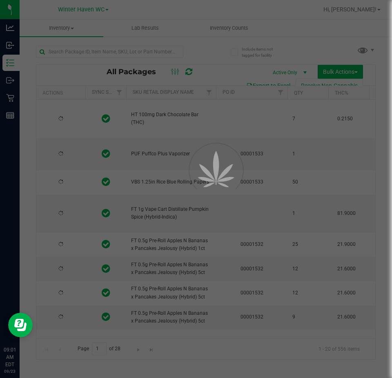
click at [169, 54] on div at bounding box center [196, 189] width 392 height 378
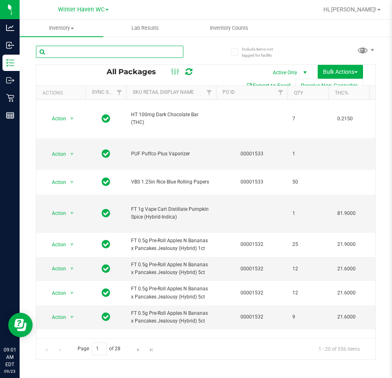
click at [145, 54] on input "text" at bounding box center [109, 52] width 147 height 12
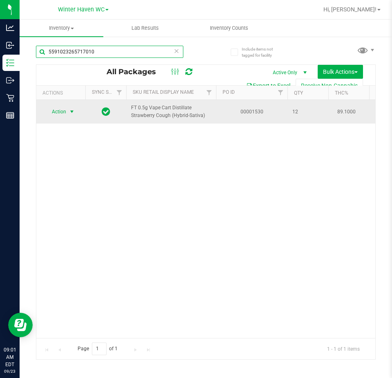
type input "5591023265717010"
click at [63, 113] on span "Action" at bounding box center [55, 111] width 22 height 11
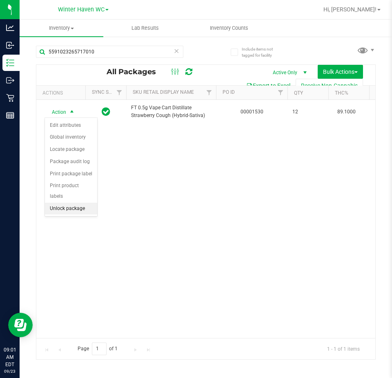
click at [71, 203] on li "Unlock package" at bounding box center [71, 209] width 52 height 12
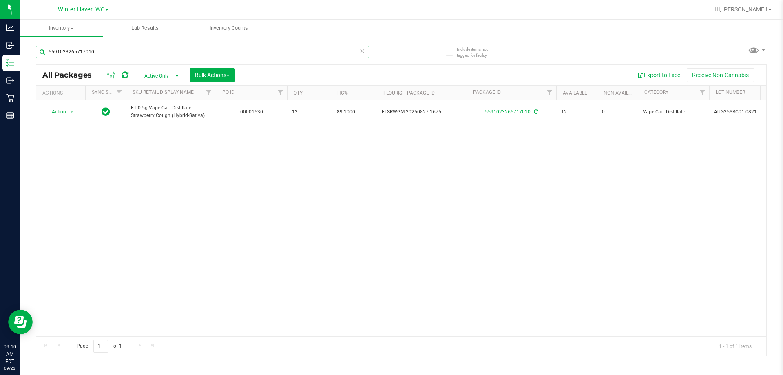
click at [209, 51] on input "5591023265717010" at bounding box center [202, 52] width 333 height 12
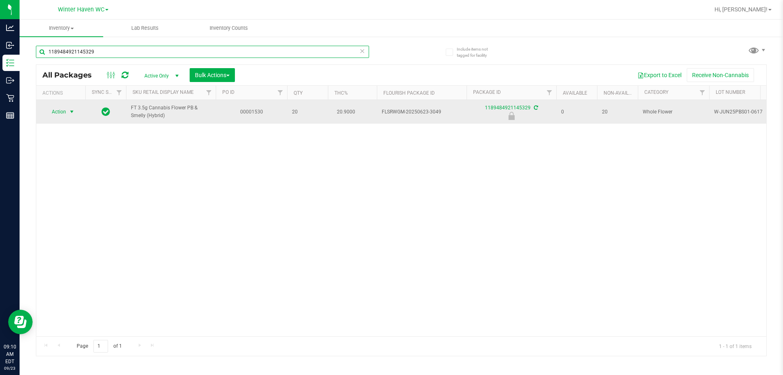
type input "1189484921145329"
click at [66, 109] on span "Action" at bounding box center [55, 111] width 22 height 11
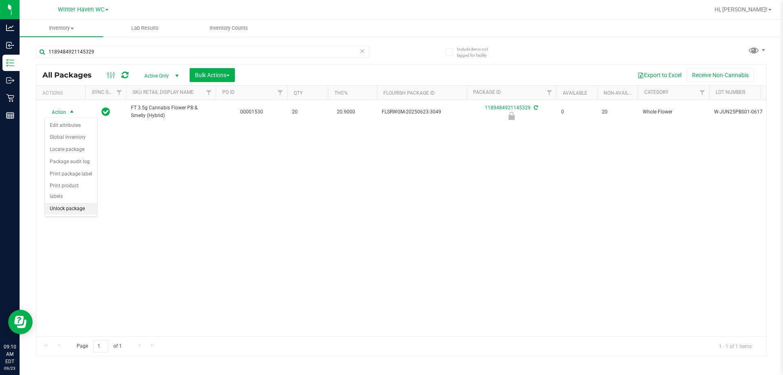
click at [69, 203] on li "Unlock package" at bounding box center [71, 209] width 52 height 12
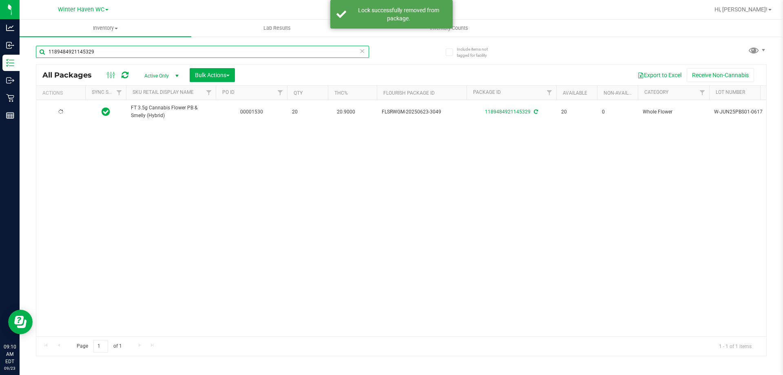
click at [200, 55] on input "1189484921145329" at bounding box center [202, 52] width 333 height 12
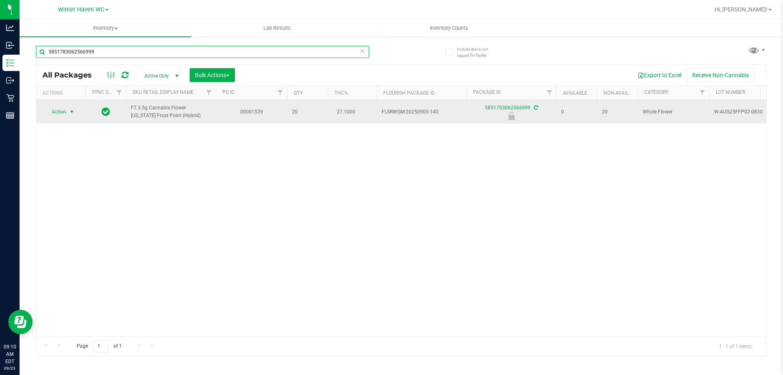
type input "5851783062566999"
click at [65, 111] on span "Action" at bounding box center [55, 111] width 22 height 11
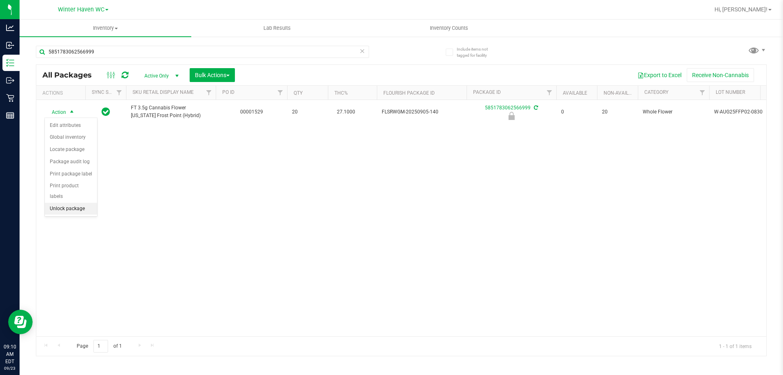
click at [77, 203] on li "Unlock package" at bounding box center [71, 209] width 52 height 12
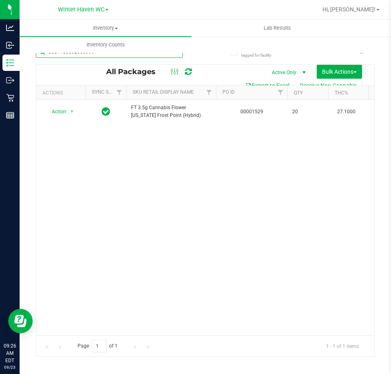
click at [168, 55] on input "5851783062566999" at bounding box center [109, 52] width 147 height 12
type input "1189484921145329"
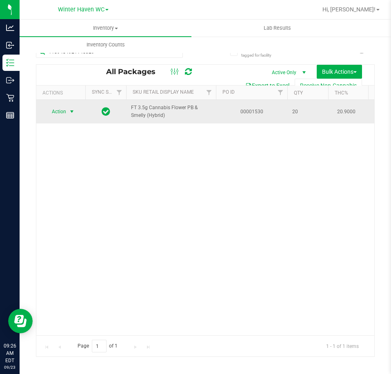
click at [71, 117] on span "select" at bounding box center [72, 111] width 10 height 11
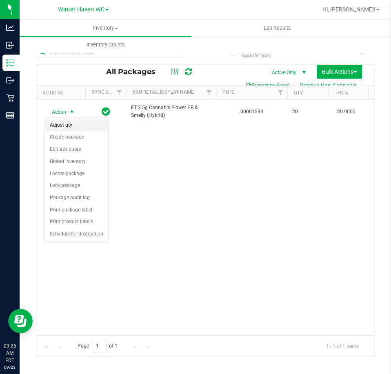
click at [82, 127] on li "Adjust qty" at bounding box center [76, 126] width 63 height 12
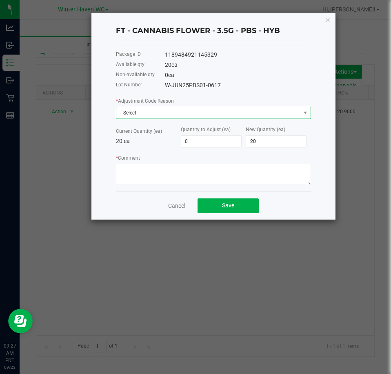
click at [267, 112] on span "Select" at bounding box center [208, 112] width 184 height 11
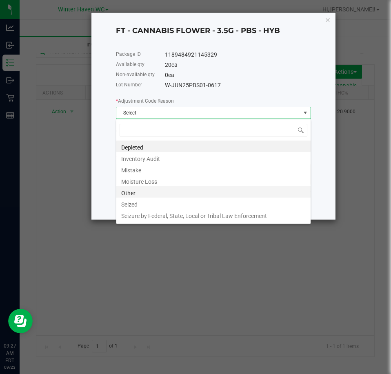
click at [238, 191] on li "Other" at bounding box center [213, 191] width 194 height 11
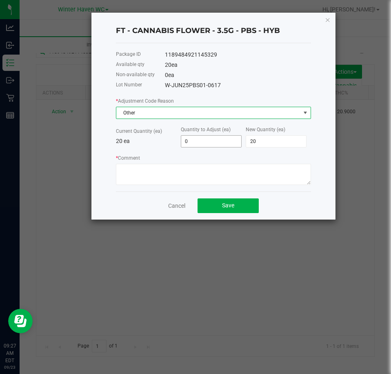
click at [206, 141] on input "0" at bounding box center [211, 141] width 60 height 11
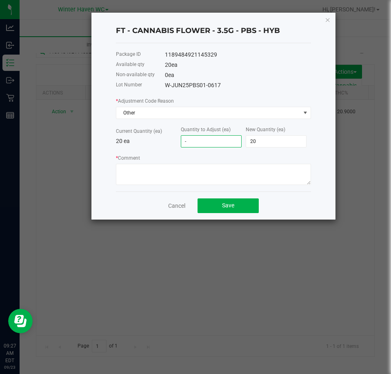
type input "-1"
type input "19"
type input "-1"
click at [145, 177] on textarea "* Comment" at bounding box center [213, 174] width 195 height 21
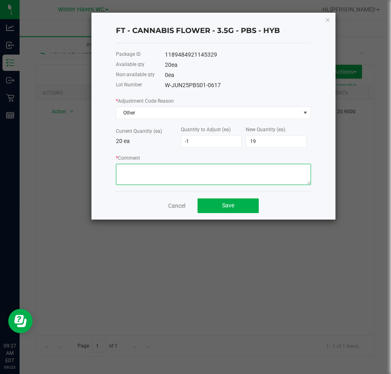
type textarea "p"
type textarea "Package received down 1 from PO qty. Inspected by JFC. -MH"
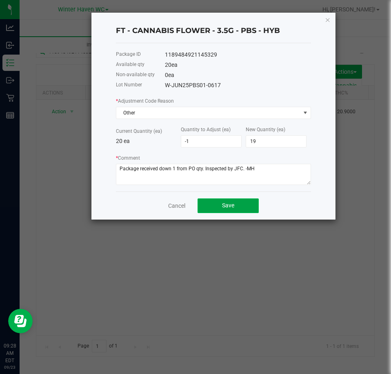
click at [231, 205] on span "Save" at bounding box center [228, 205] width 12 height 7
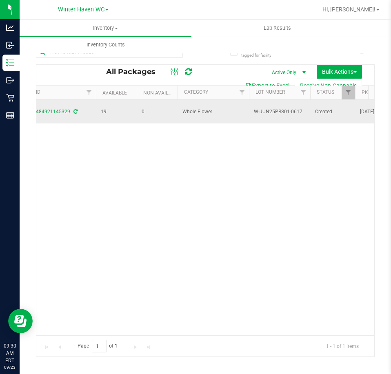
drag, startPoint x: 302, startPoint y: 112, endPoint x: 254, endPoint y: 111, distance: 48.5
click at [254, 111] on span "W-JUN25PBS01-0617" at bounding box center [279, 112] width 51 height 8
copy span "W-JUN25PBS01-0617"
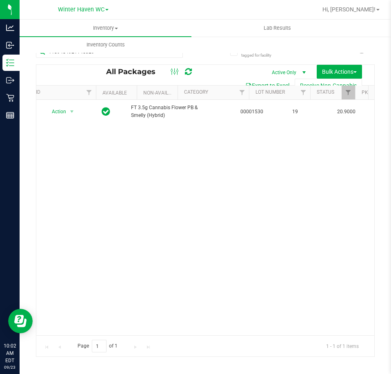
scroll to position [0, 460]
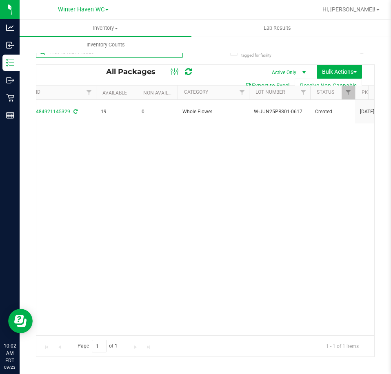
click at [168, 58] on input "1189484921145329" at bounding box center [109, 52] width 147 height 12
paste input "SN250728DC1-0804"
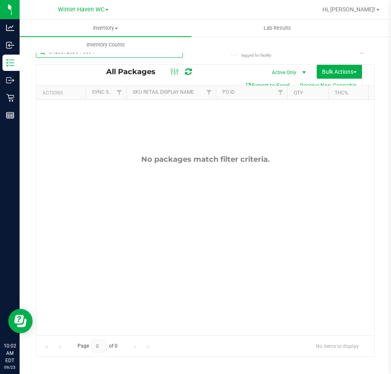
type input "SN250728DC1-0804"
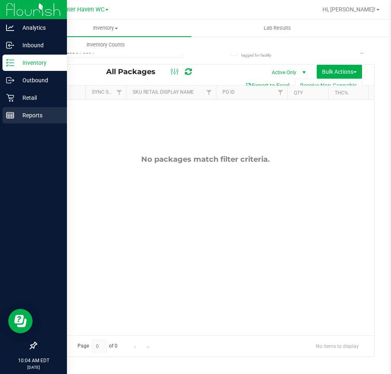
click at [6, 114] on div "Reports" at bounding box center [34, 115] width 64 height 16
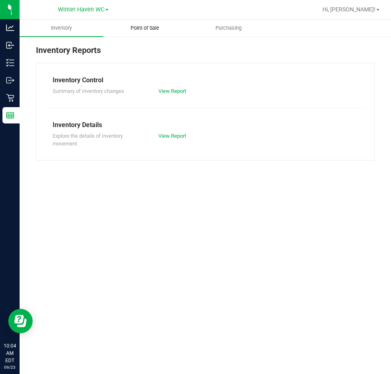
click at [149, 31] on span "Point of Sale" at bounding box center [145, 27] width 51 height 7
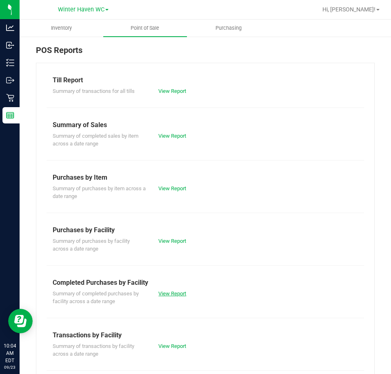
click at [165, 296] on link "View Report" at bounding box center [172, 294] width 28 height 6
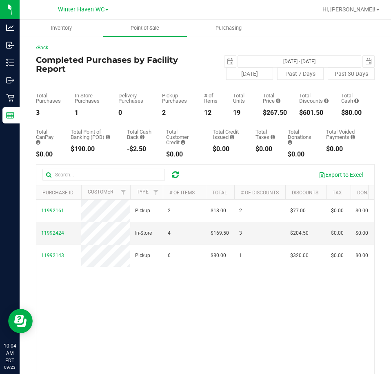
click at [249, 314] on div "11992161 Pickup 2 $18.00 2 $77.00 $0.00 $0.00 $0.00 $0.00 $0.00 $0.00 $0.00 $20…" at bounding box center [205, 318] width 338 height 236
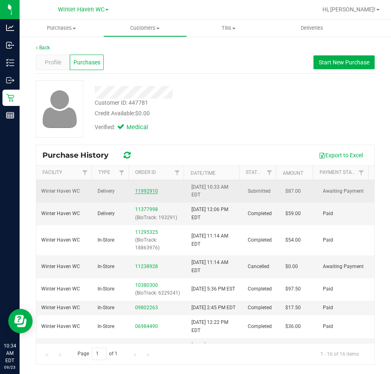
click at [145, 191] on link "11992910" at bounding box center [146, 191] width 23 height 6
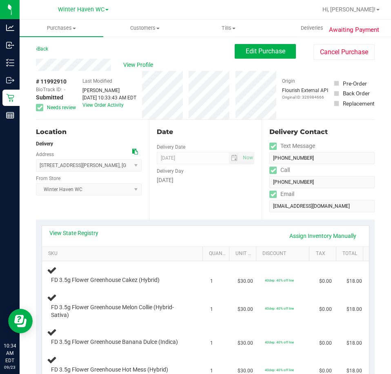
drag, startPoint x: 68, startPoint y: 79, endPoint x: 42, endPoint y: 80, distance: 25.7
click at [42, 80] on div "# 11992910 BioTrack ID: - Submitted Needs review" at bounding box center [56, 94] width 41 height 34
click at [70, 80] on div "# 11992910 BioTrack ID: - Submitted Needs review" at bounding box center [56, 94] width 41 height 34
drag, startPoint x: 68, startPoint y: 82, endPoint x: 42, endPoint y: 83, distance: 26.5
click at [42, 83] on div "# 11992910 BioTrack ID: - Submitted Needs review" at bounding box center [56, 94] width 41 height 34
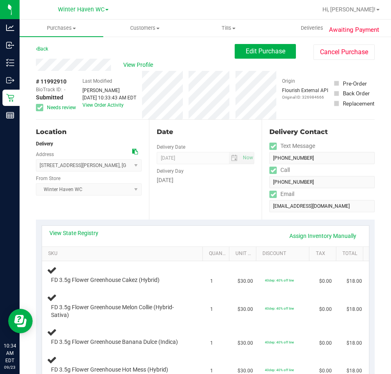
copy div "11992910"
click at [90, 228] on div "View State Registry Assign Inventory Manually" at bounding box center [205, 236] width 327 height 21
click at [91, 234] on link "View State Registry" at bounding box center [73, 233] width 49 height 8
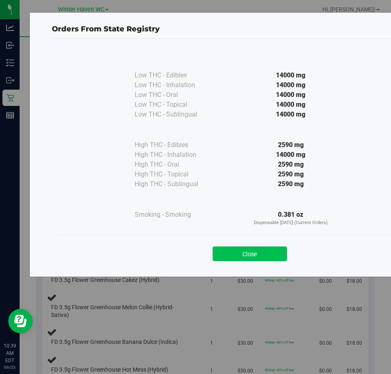
click at [247, 248] on button "Close" at bounding box center [250, 254] width 74 height 15
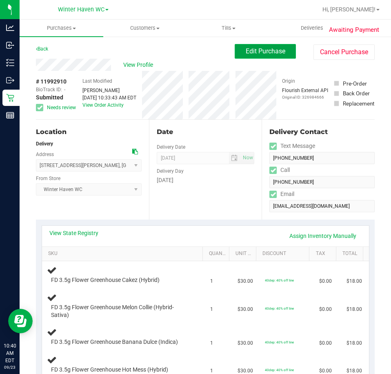
click at [279, 53] on button "Edit Purchase" at bounding box center [265, 51] width 61 height 15
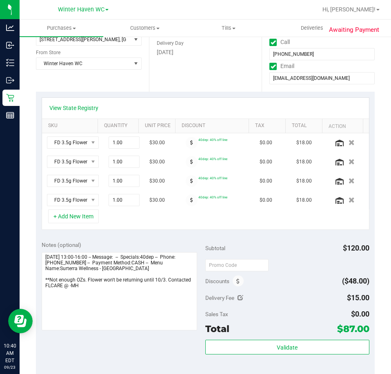
scroll to position [163, 0]
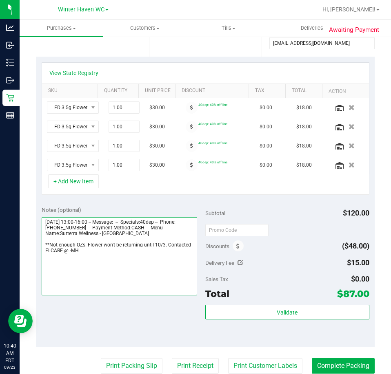
click at [69, 252] on textarea at bounding box center [120, 256] width 156 height 78
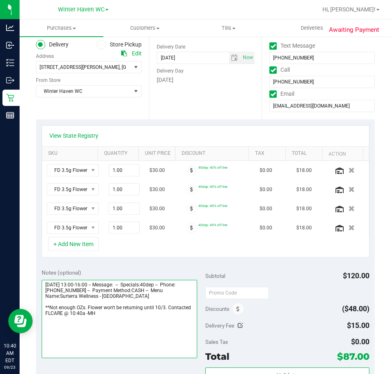
scroll to position [0, 0]
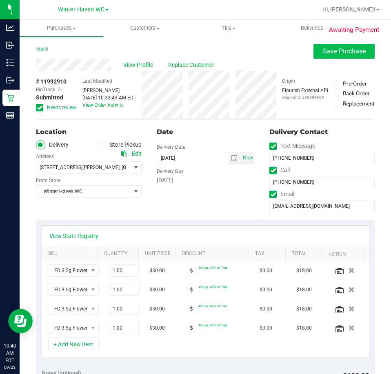
type textarea "[DATE] 13:00-16:00 -- Message: -- Specials:40dep -- Phone:[PHONE_NUMBER] -- Pay…"
click at [335, 52] on span "Save Purchase" at bounding box center [344, 51] width 43 height 8
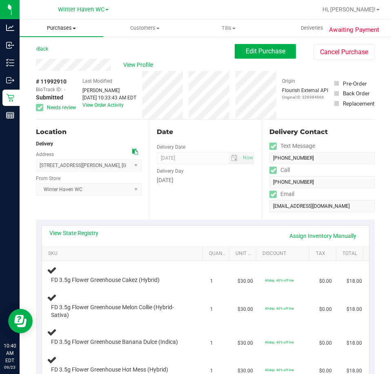
click at [62, 32] on uib-tab-heading "Purchases Summary of purchases Fulfillment All purchases" at bounding box center [62, 28] width 84 height 17
click at [55, 56] on span "Fulfillment" at bounding box center [45, 58] width 51 height 7
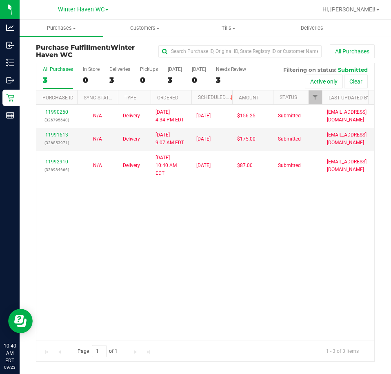
click at [271, 227] on div "11990250 (326795640) N/A Delivery [DATE] 4:34 PM EDT 9/23/2025 $156.25 Submitte…" at bounding box center [205, 223] width 338 height 236
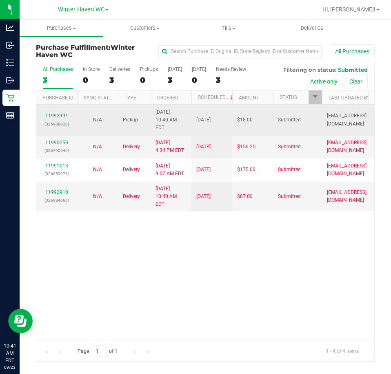
click at [61, 113] on div "11992991 (326988820)" at bounding box center [56, 119] width 31 height 15
click at [60, 115] on link "11992991" at bounding box center [56, 116] width 23 height 6
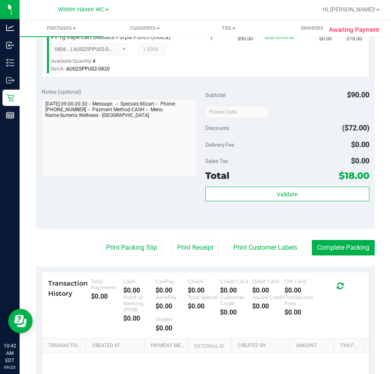
scroll to position [245, 0]
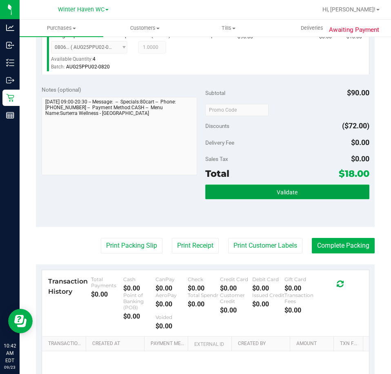
click at [290, 193] on span "Validate" at bounding box center [287, 192] width 21 height 7
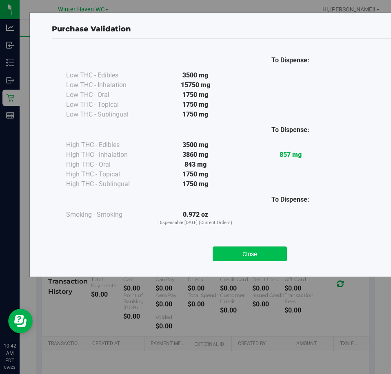
click at [229, 256] on button "Close" at bounding box center [250, 254] width 74 height 15
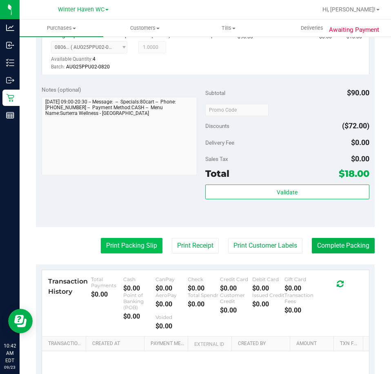
click at [128, 246] on button "Print Packing Slip" at bounding box center [132, 245] width 62 height 15
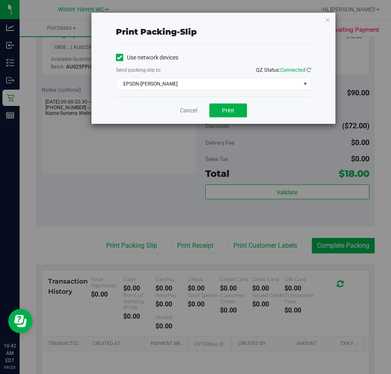
click at [227, 118] on div "Cancel Print" at bounding box center [213, 110] width 195 height 27
click at [232, 110] on span "Print" at bounding box center [228, 110] width 12 height 7
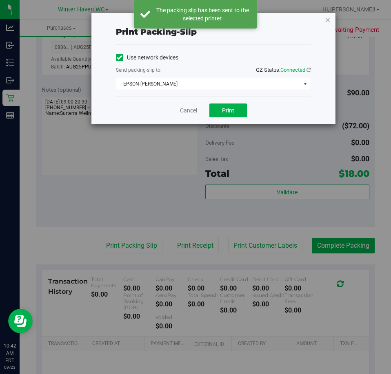
click at [327, 20] on icon "button" at bounding box center [328, 20] width 6 height 10
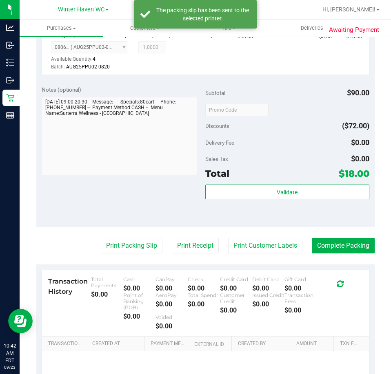
drag, startPoint x: 347, startPoint y: 232, endPoint x: 343, endPoint y: 255, distance: 23.1
click at [345, 240] on purchase-details "Back Edit Purchase Cancel Purchase View Profile # 11992991 BioTrack ID: - Submi…" at bounding box center [205, 119] width 339 height 640
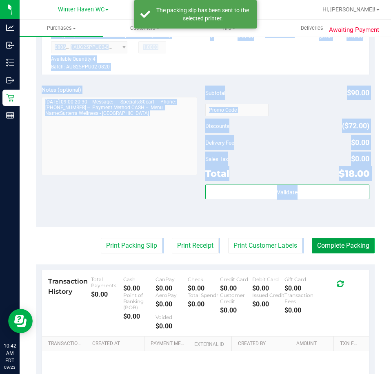
click at [342, 247] on button "Complete Packing" at bounding box center [343, 245] width 63 height 15
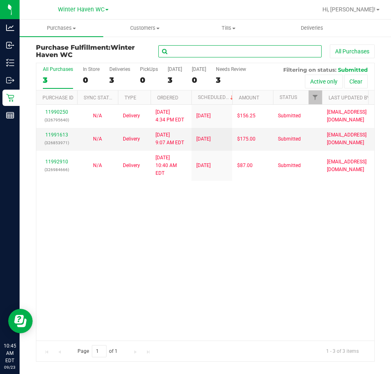
click at [270, 50] on input "text" at bounding box center [239, 51] width 163 height 12
paste input "11966288"
type input "11966288"
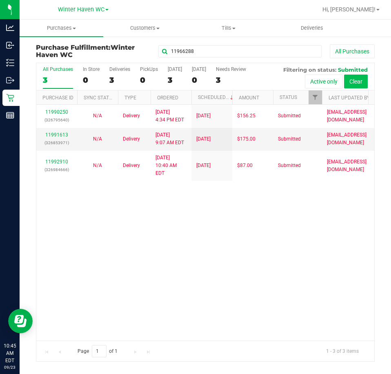
click at [358, 83] on button "Clear" at bounding box center [356, 82] width 24 height 14
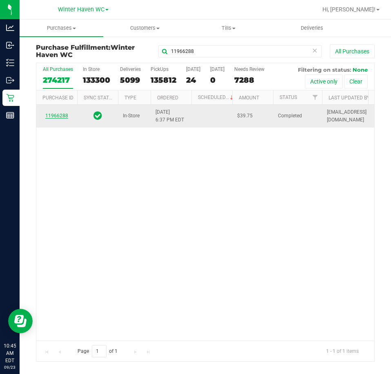
click at [60, 115] on link "11966288" at bounding box center [56, 116] width 23 height 6
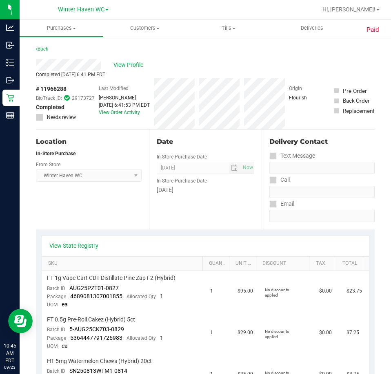
scroll to position [82, 0]
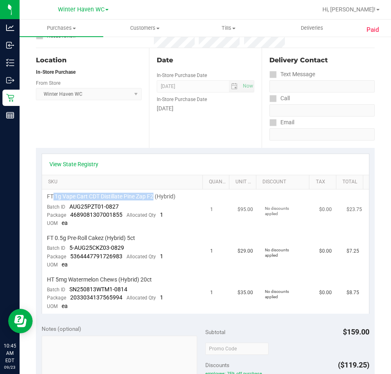
drag, startPoint x: 54, startPoint y: 197, endPoint x: 154, endPoint y: 196, distance: 100.3
click at [154, 196] on span "FT 1g Vape Cart CDT Distillate Pine Zap F2 (Hybrid)" at bounding box center [111, 197] width 128 height 8
copy span "1g Vape Cart CDT Distillate Pine Zap F2"
drag, startPoint x: 68, startPoint y: 238, endPoint x: 136, endPoint y: 237, distance: 67.7
click at [136, 237] on div "FT 0.5g Pre-Roll Cakez (Hybrid) 5ct" at bounding box center [124, 239] width 154 height 8
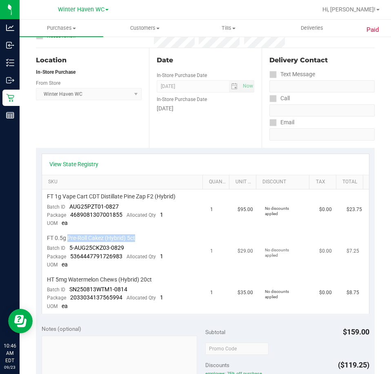
copy span "Pre-Roll Cakez (Hybrid) 5ct"
drag, startPoint x: 69, startPoint y: 280, endPoint x: 137, endPoint y: 281, distance: 68.1
click at [137, 281] on span "HT 5mg Watermelon Chews (Hybrid) 20ct" at bounding box center [99, 280] width 105 height 8
click at [48, 277] on span "HT 5mg Watermelon Chews (Hybrid) 20ct" at bounding box center [99, 280] width 105 height 8
drag, startPoint x: 48, startPoint y: 279, endPoint x: 139, endPoint y: 281, distance: 91.0
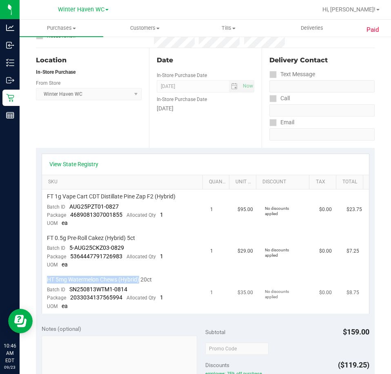
click at [139, 281] on span "HT 5mg Watermelon Chews (Hybrid) 20ct" at bounding box center [99, 280] width 105 height 8
copy span "HT 5mg Watermelon Chews (Hybrid)"
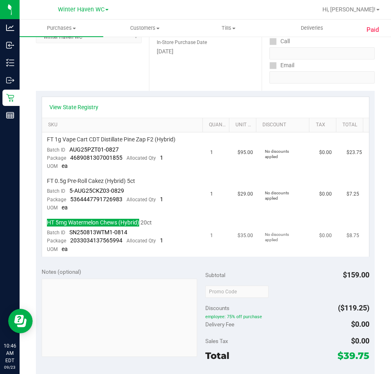
scroll to position [163, 0]
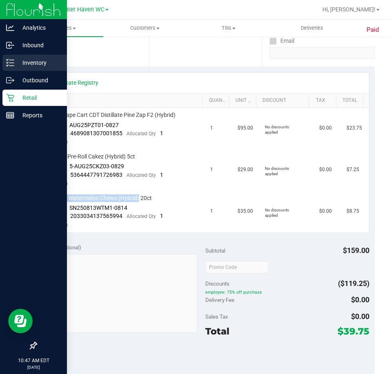
click at [16, 67] on p "Inventory" at bounding box center [38, 63] width 49 height 10
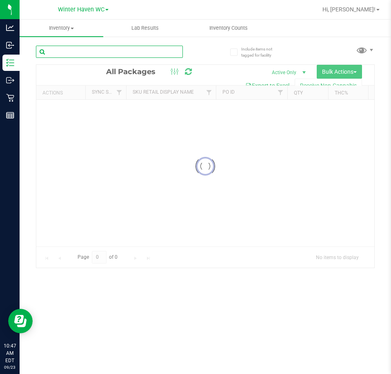
click at [156, 53] on input "text" at bounding box center [109, 52] width 147 height 12
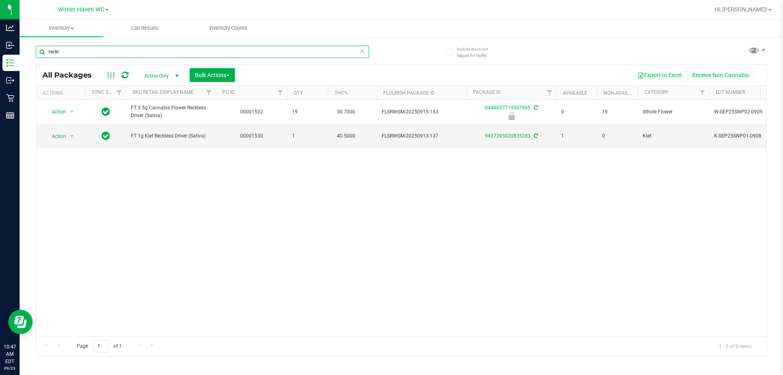
type input "reckl"
click at [233, 185] on div "Action Action Edit attributes Global inventory Locate package Package audit log…" at bounding box center [401, 218] width 730 height 236
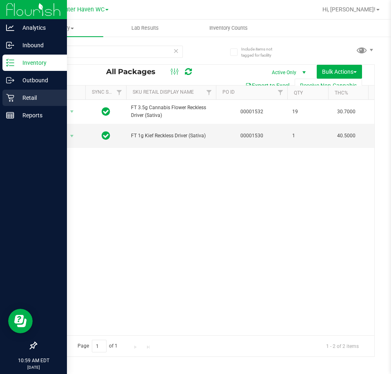
click at [17, 92] on div "Retail" at bounding box center [34, 98] width 64 height 16
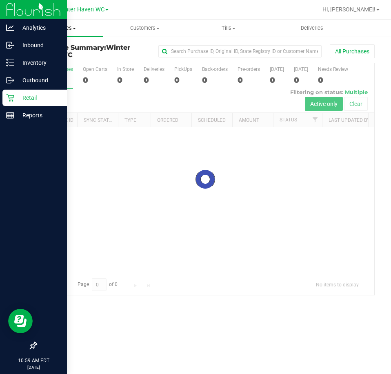
click at [71, 27] on span "Purchases" at bounding box center [62, 27] width 84 height 7
click at [48, 57] on span "Fulfillment" at bounding box center [45, 58] width 51 height 7
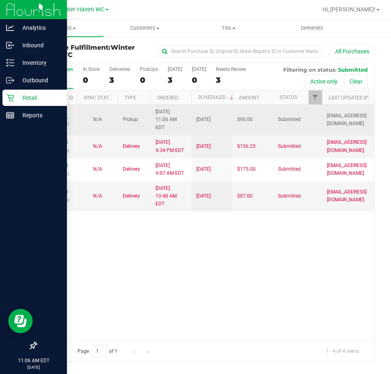
click at [60, 113] on link "11993131" at bounding box center [56, 116] width 23 height 6
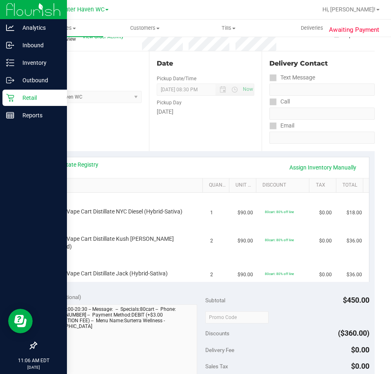
scroll to position [82, 0]
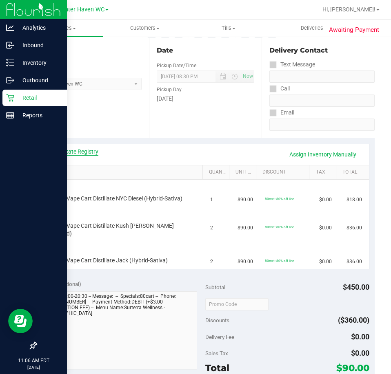
click at [84, 149] on link "View State Registry" at bounding box center [73, 152] width 49 height 8
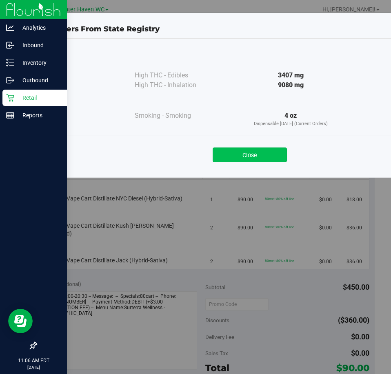
click at [279, 152] on button "Close" at bounding box center [250, 155] width 74 height 15
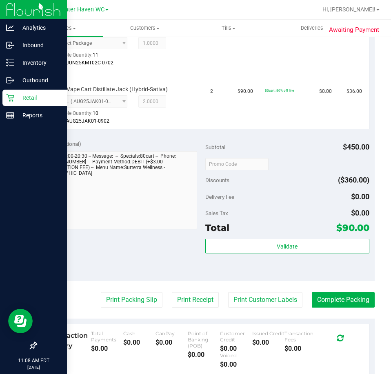
scroll to position [466, 0]
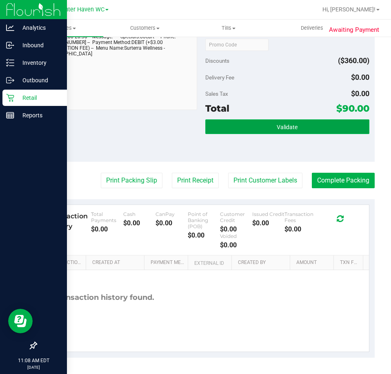
click at [292, 126] on span "Validate" at bounding box center [287, 127] width 21 height 7
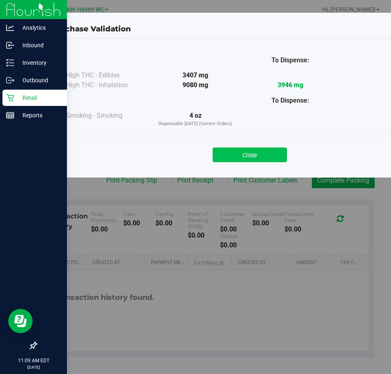
click at [235, 159] on button "Close" at bounding box center [250, 155] width 74 height 15
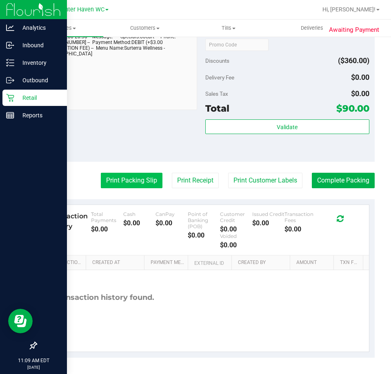
click at [117, 184] on button "Print Packing Slip" at bounding box center [132, 180] width 62 height 15
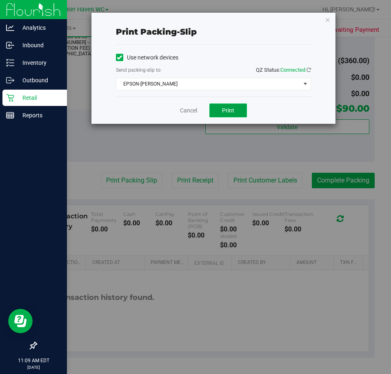
click at [225, 113] on span "Print" at bounding box center [228, 110] width 12 height 7
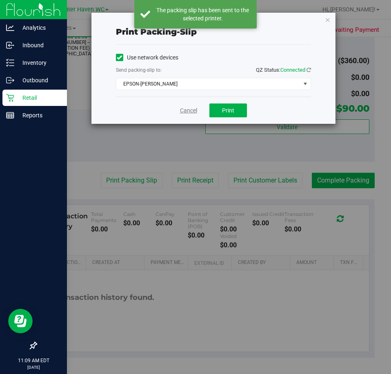
click at [185, 109] on link "Cancel" at bounding box center [188, 110] width 17 height 9
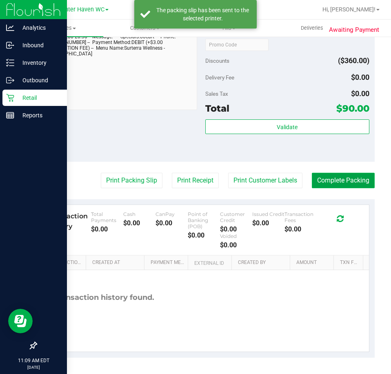
click at [322, 178] on button "Complete Packing" at bounding box center [343, 180] width 63 height 15
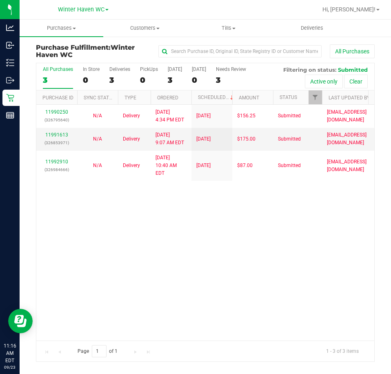
click at [186, 257] on div "11990250 (326795640) N/A Delivery 9/22/2025 4:34 PM EDT 9/23/2025 $156.25 Submi…" at bounding box center [205, 223] width 338 height 236
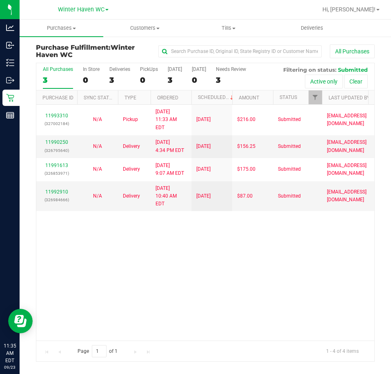
click at [140, 259] on div "11993310 (327002184) N/A Pickup 9/23/2025 11:33 AM EDT 9/23/2025 $216.00 Submit…" at bounding box center [205, 223] width 338 height 236
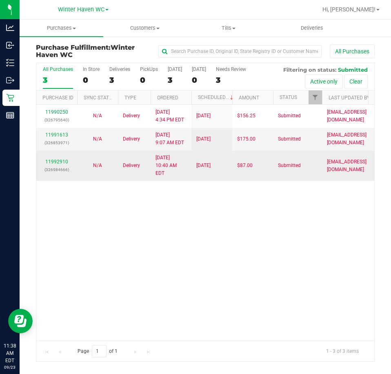
click at [60, 152] on td "11992910 (326984666)" at bounding box center [56, 166] width 41 height 30
click at [60, 159] on link "11992910" at bounding box center [56, 162] width 23 height 6
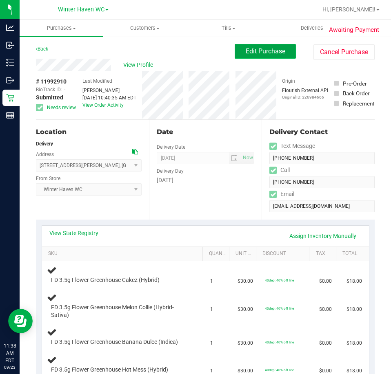
click at [261, 57] on button "Edit Purchase" at bounding box center [265, 51] width 61 height 15
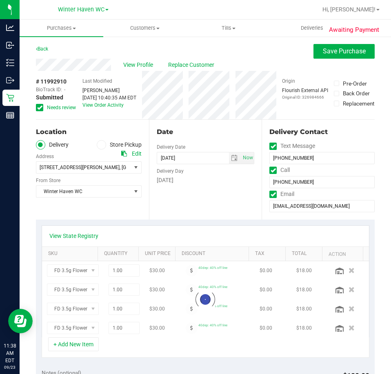
click at [64, 107] on span "Needs review" at bounding box center [61, 107] width 29 height 7
click at [0, 0] on input "Needs review" at bounding box center [0, 0] width 0 height 0
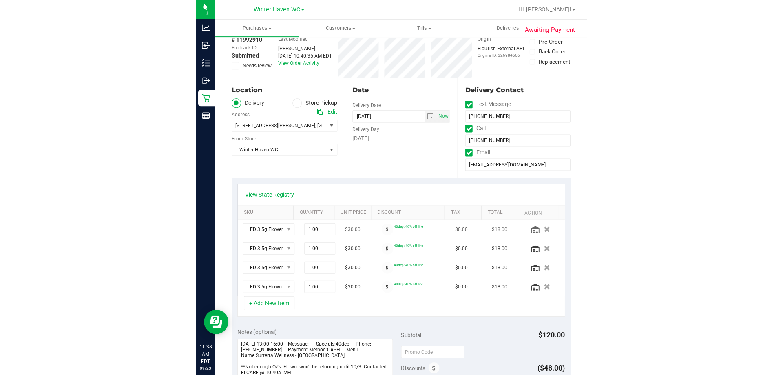
scroll to position [82, 0]
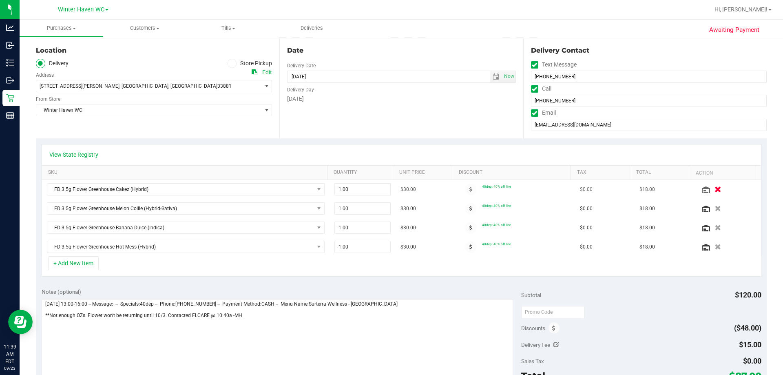
click at [390, 186] on icon "button" at bounding box center [718, 189] width 7 height 6
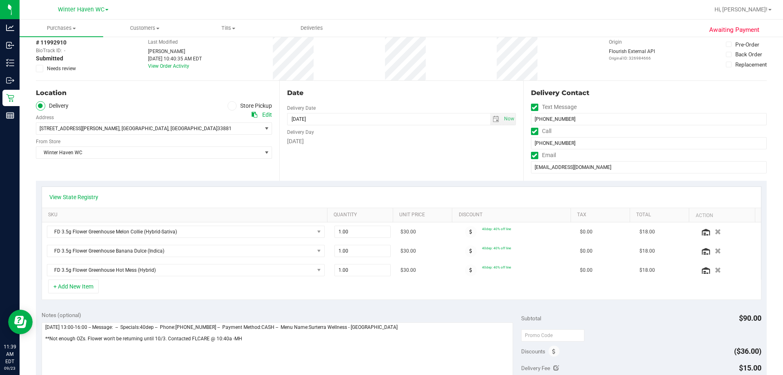
scroll to position [0, 0]
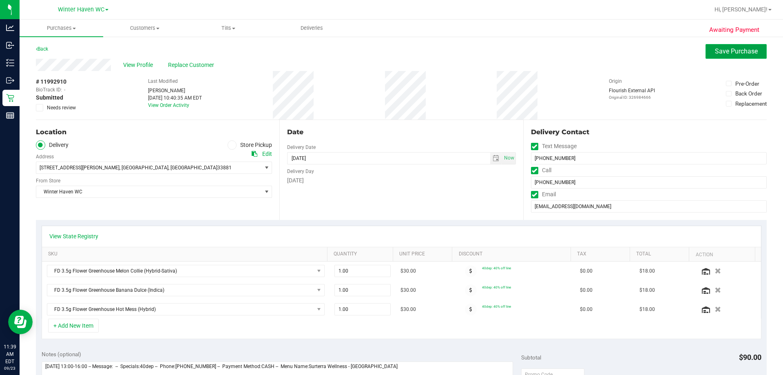
click at [390, 54] on span "Save Purchase" at bounding box center [736, 51] width 43 height 8
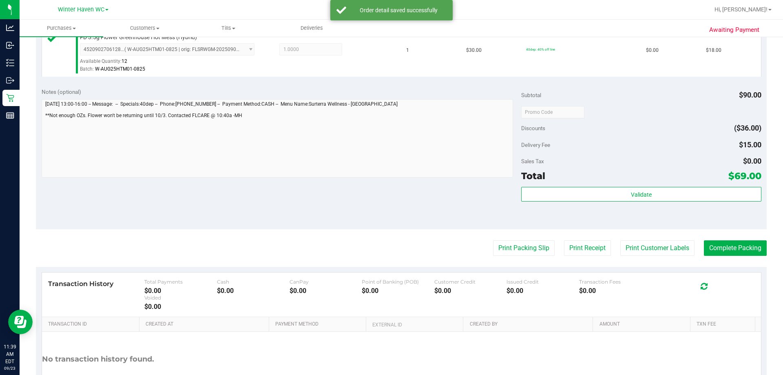
scroll to position [326, 0]
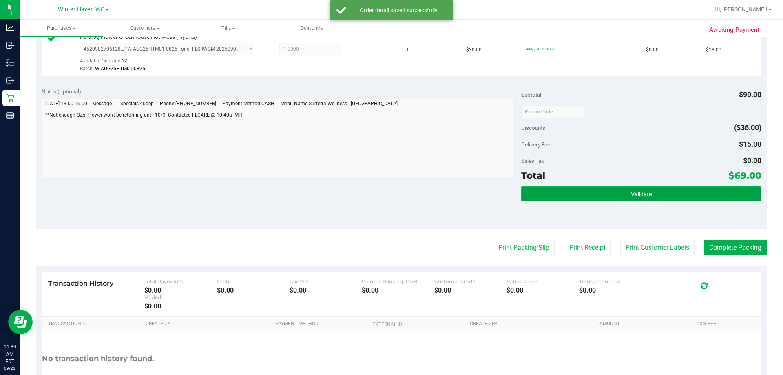
click at [390, 194] on button "Validate" at bounding box center [641, 193] width 240 height 15
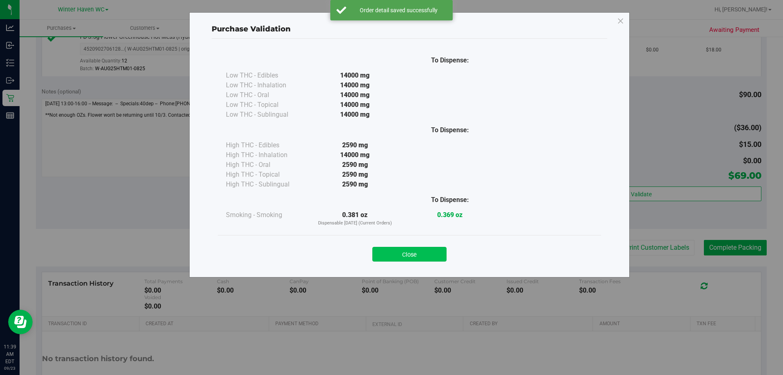
click at [390, 249] on button "Close" at bounding box center [409, 254] width 74 height 15
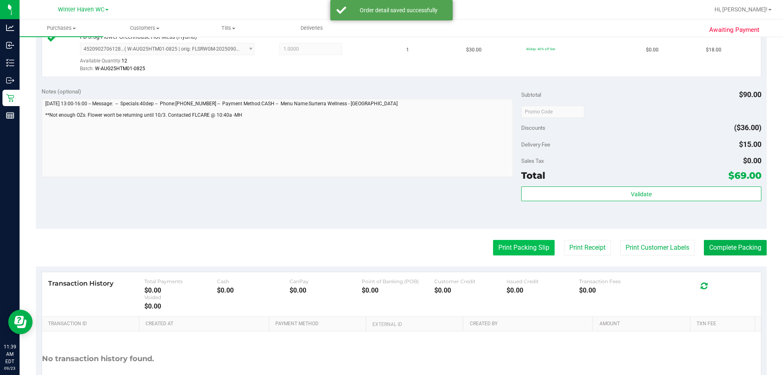
click at [390, 248] on button "Print Packing Slip" at bounding box center [524, 247] width 62 height 15
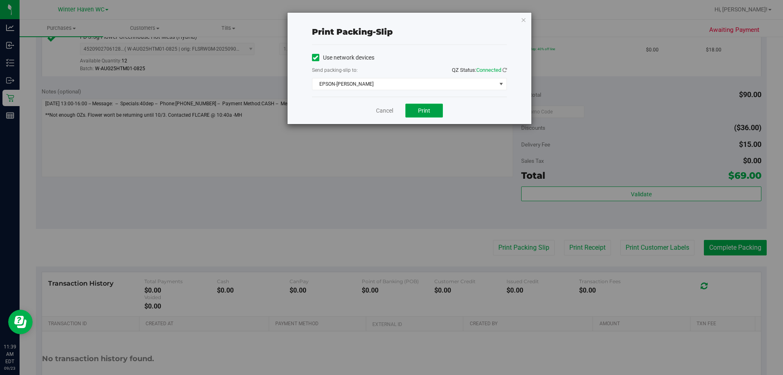
click at [390, 110] on span "Print" at bounding box center [424, 110] width 12 height 7
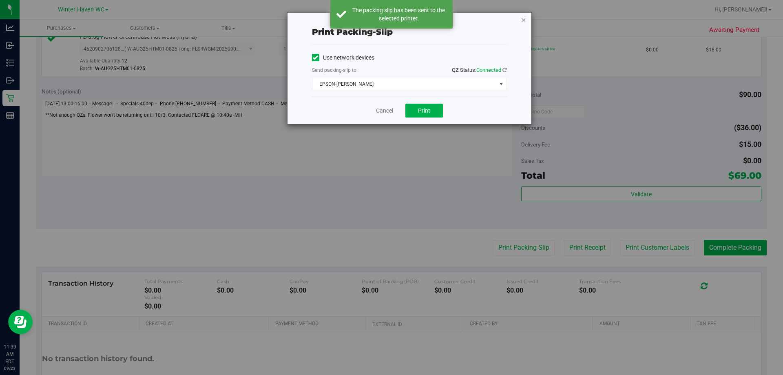
click at [390, 19] on icon "button" at bounding box center [524, 20] width 6 height 10
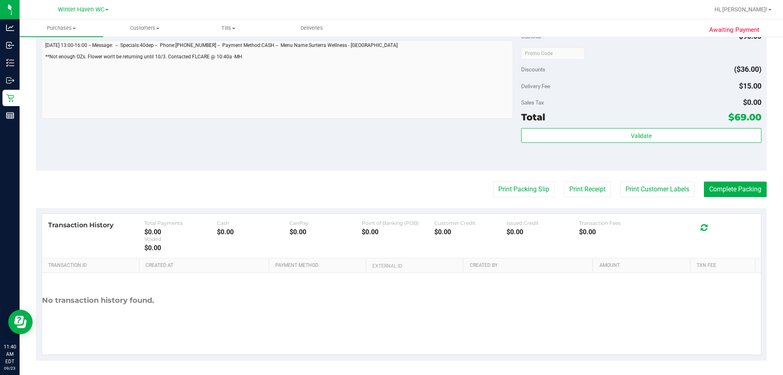
scroll to position [387, 0]
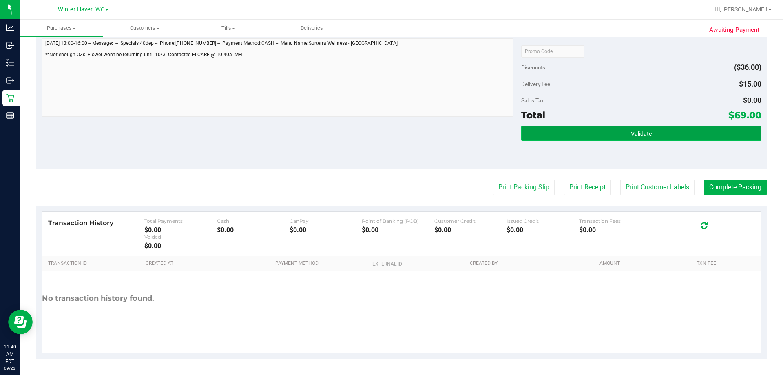
click at [390, 132] on button "Validate" at bounding box center [641, 133] width 240 height 15
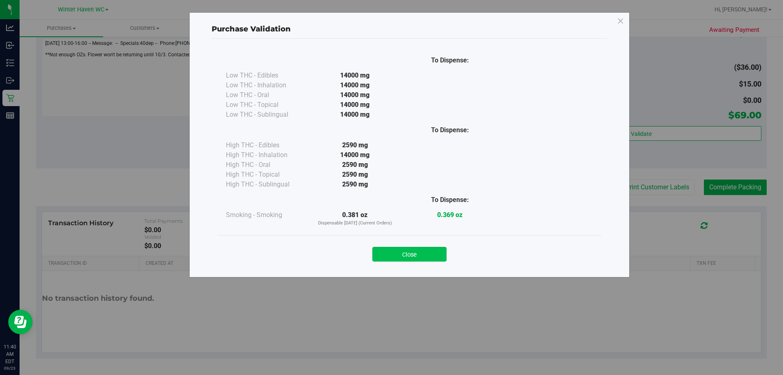
click at [390, 261] on button "Close" at bounding box center [409, 254] width 74 height 15
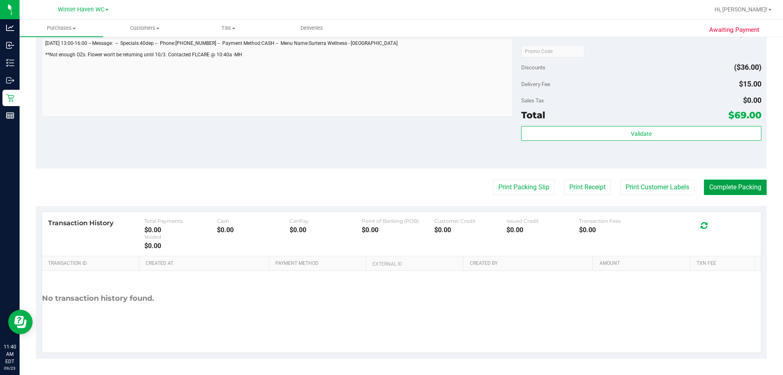
click at [390, 182] on button "Complete Packing" at bounding box center [735, 186] width 63 height 15
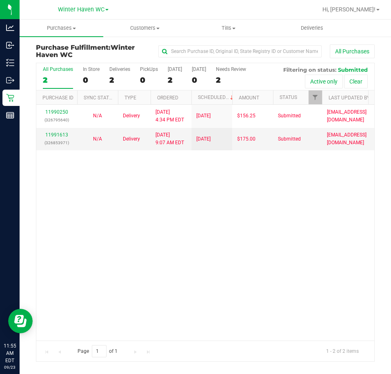
click at [223, 244] on div "11990250 (326795640) N/A Delivery 9/22/2025 4:34 PM EDT 9/23/2025 $156.25 Submi…" at bounding box center [205, 223] width 338 height 236
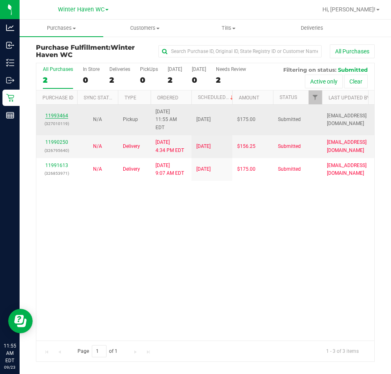
click at [55, 113] on link "11993464" at bounding box center [56, 116] width 23 height 6
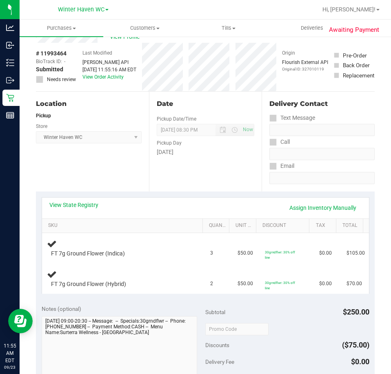
scroll to position [41, 0]
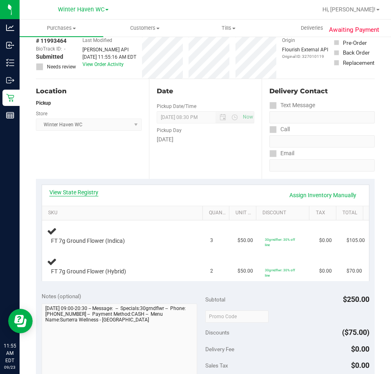
click at [89, 193] on link "View State Registry" at bounding box center [73, 192] width 49 height 8
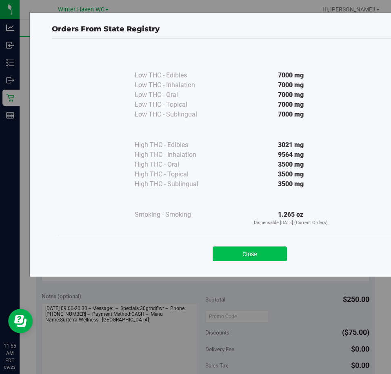
click at [267, 252] on button "Close" at bounding box center [250, 254] width 74 height 15
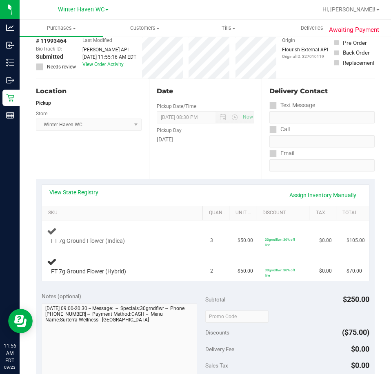
click at [262, 232] on td "30grndflwr: 30% off line" at bounding box center [287, 236] width 54 height 31
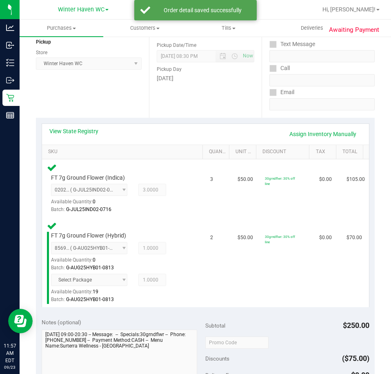
scroll to position [286, 0]
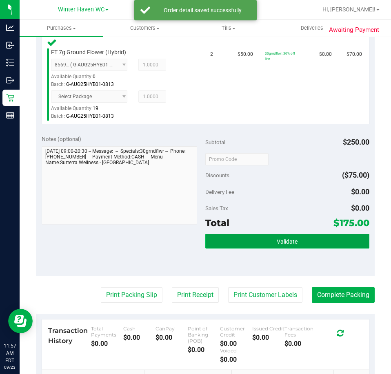
click at [316, 237] on button "Validate" at bounding box center [287, 241] width 164 height 15
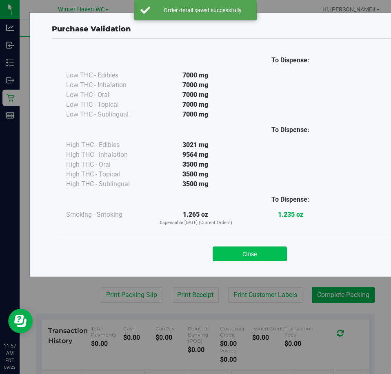
click at [268, 257] on button "Close" at bounding box center [250, 254] width 74 height 15
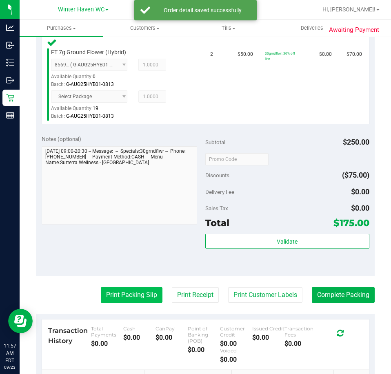
click at [140, 292] on button "Print Packing Slip" at bounding box center [132, 295] width 62 height 15
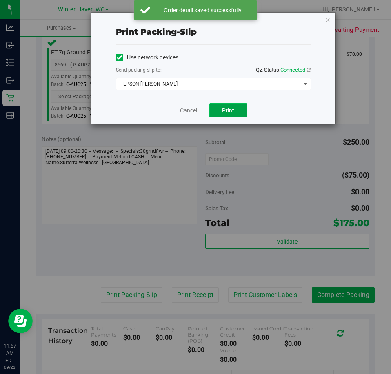
click at [227, 116] on button "Print" at bounding box center [228, 111] width 38 height 14
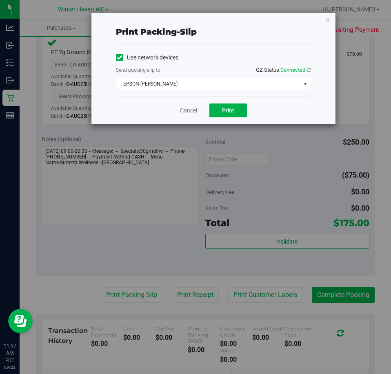
click at [193, 107] on link "Cancel" at bounding box center [188, 110] width 17 height 9
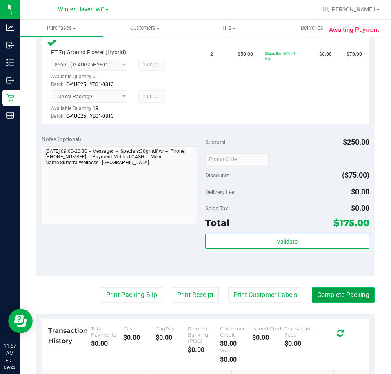
click at [327, 299] on button "Complete Packing" at bounding box center [343, 295] width 63 height 15
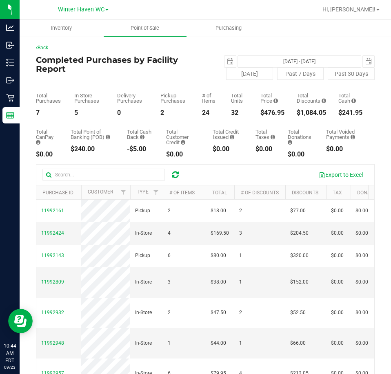
click at [48, 47] on link "Back" at bounding box center [42, 48] width 12 height 6
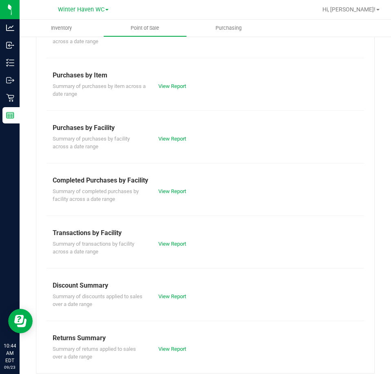
scroll to position [110, 0]
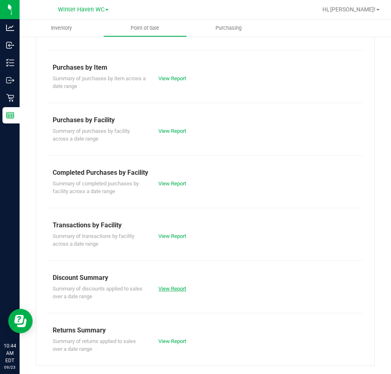
click at [163, 290] on link "View Report" at bounding box center [172, 289] width 28 height 6
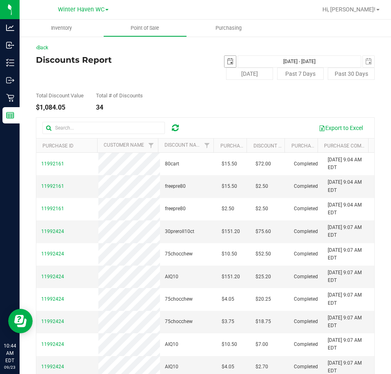
click at [227, 62] on span "select" at bounding box center [230, 61] width 7 height 7
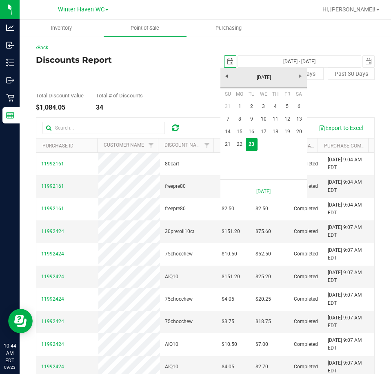
scroll to position [0, 20]
click at [288, 118] on link "12" at bounding box center [287, 119] width 12 height 13
type input "2025-09-12"
type input "Sep 12, 2025 - Sep 23, 2025"
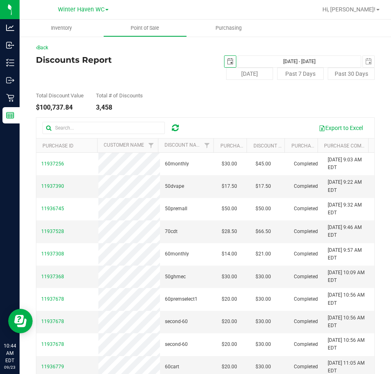
click at [230, 62] on span "select" at bounding box center [229, 61] width 11 height 11
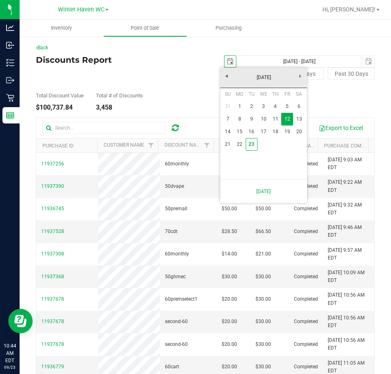
click at [199, 76] on div "Today Past 7 Days Past 30 Days" at bounding box center [290, 74] width 182 height 12
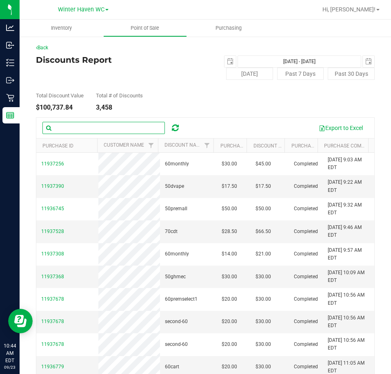
click at [133, 126] on input "text" at bounding box center [103, 128] width 122 height 12
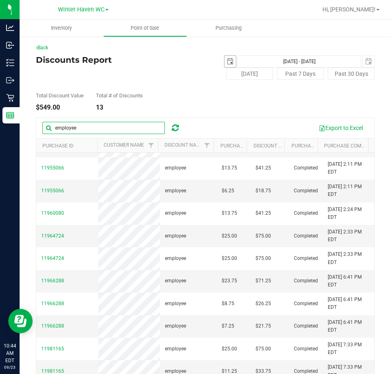
click at [227, 63] on span "select" at bounding box center [230, 61] width 7 height 7
type input "employee"
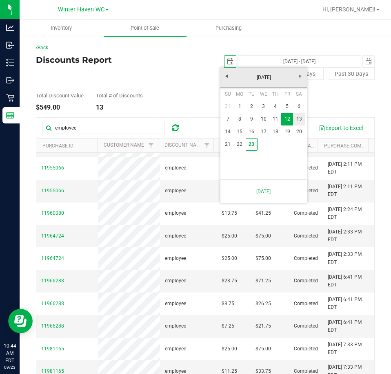
click at [301, 117] on link "13" at bounding box center [299, 119] width 12 height 13
type input "2025-09-13"
type input "Sep 13, 2025 - Sep 23, 2025"
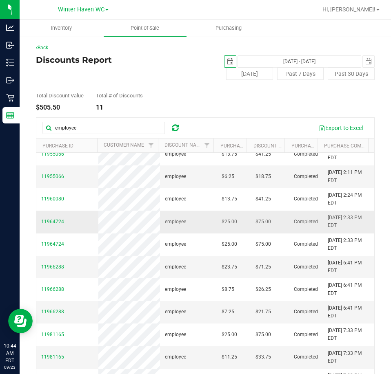
scroll to position [12, 0]
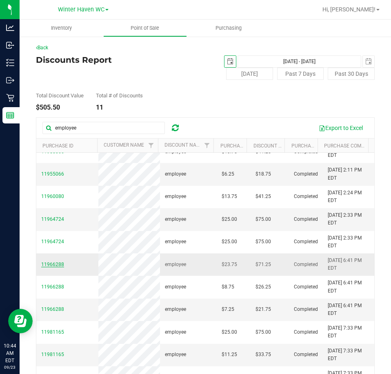
click at [58, 265] on span "11966288" at bounding box center [52, 265] width 23 height 6
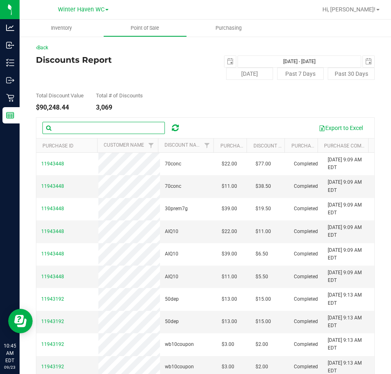
click at [124, 122] on input "text" at bounding box center [103, 128] width 122 height 12
click at [227, 62] on span "select" at bounding box center [230, 61] width 7 height 7
type input "employee"
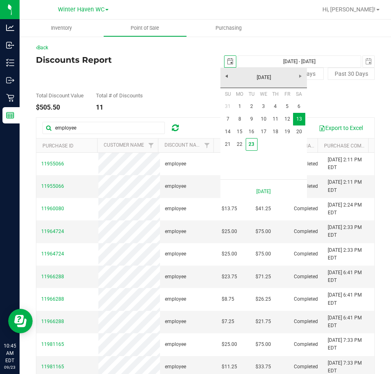
scroll to position [0, 20]
click at [208, 90] on div "Total Discount Value $505.50 Total # of Discounts 11" at bounding box center [205, 95] width 339 height 31
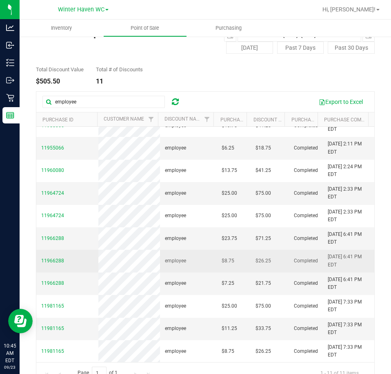
scroll to position [41, 0]
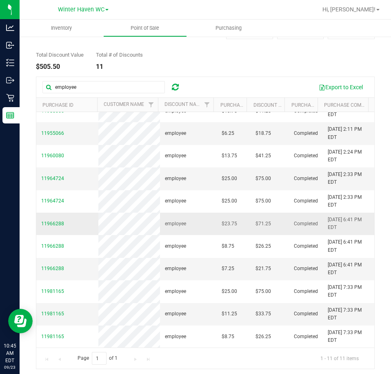
drag, startPoint x: 70, startPoint y: 226, endPoint x: 40, endPoint y: 226, distance: 30.6
click at [40, 226] on td "11966288" at bounding box center [67, 224] width 62 height 22
copy span "11966288"
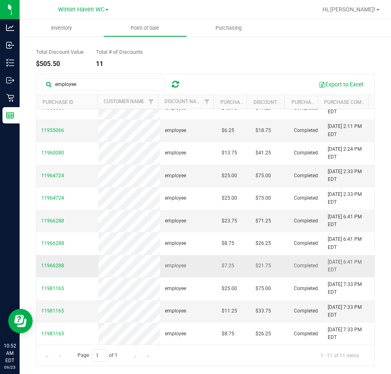
scroll to position [44, 0]
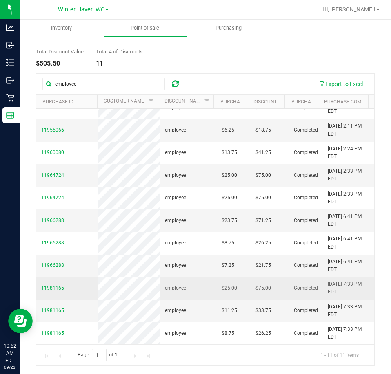
drag, startPoint x: 71, startPoint y: 287, endPoint x: 38, endPoint y: 290, distance: 33.2
click at [38, 290] on td "11981165" at bounding box center [67, 288] width 62 height 22
copy span "11981165"
click at [53, 285] on span "11981165" at bounding box center [52, 289] width 23 height 8
click at [52, 287] on span "11981165" at bounding box center [52, 289] width 23 height 6
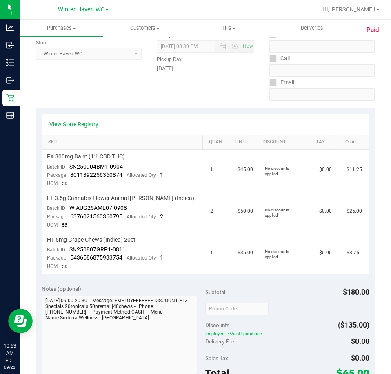
scroll to position [122, 0]
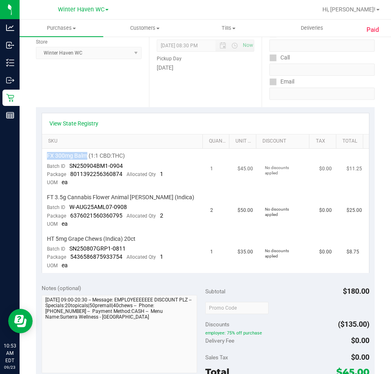
drag, startPoint x: 46, startPoint y: 155, endPoint x: 87, endPoint y: 153, distance: 41.2
click at [87, 153] on td "FX 300mg Balm (1:1 CBD:THC) Batch ID SN250904BM1-0904 Package 8011392256360874 …" at bounding box center [124, 170] width 164 height 42
copy span "FX 300mg Balm"
drag, startPoint x: 55, startPoint y: 198, endPoint x: 143, endPoint y: 199, distance: 88.1
click at [143, 199] on span "FT 3.5g Cannabis Flower Animal Larry (Indica)" at bounding box center [120, 198] width 147 height 8
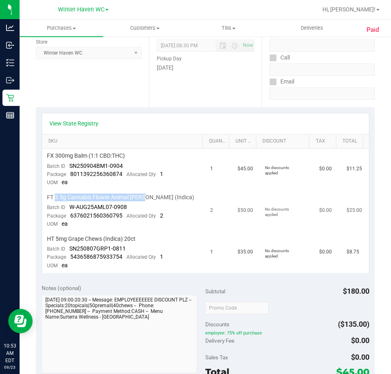
click at [132, 196] on span "FT 3.5g Cannabis Flower Animal Larry (Indica)" at bounding box center [120, 198] width 147 height 8
drag, startPoint x: 69, startPoint y: 197, endPoint x: 142, endPoint y: 200, distance: 73.1
click at [142, 200] on span "FT 3.5g Cannabis Flower Animal Larry (Indica)" at bounding box center [120, 198] width 147 height 8
copy span "Cannabis Flower Animal Larry"
drag, startPoint x: 47, startPoint y: 238, endPoint x: 101, endPoint y: 239, distance: 53.5
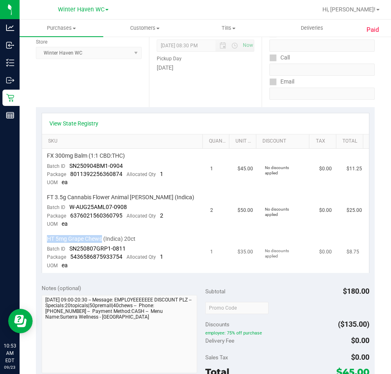
click at [101, 239] on span "HT 5mg Grape Chews (Indica) 20ct" at bounding box center [91, 239] width 89 height 8
copy span "HT 5mg Grape Chews"
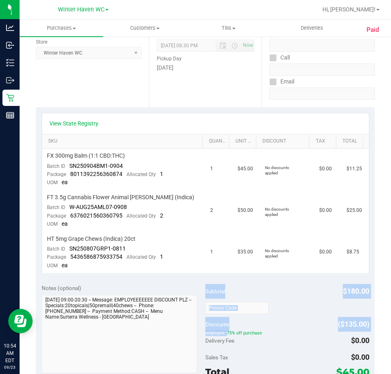
drag, startPoint x: 201, startPoint y: 331, endPoint x: 206, endPoint y: 333, distance: 4.9
click at [206, 333] on div "Notes (optional) Subtotal $180.00 Discounts ($135.00) employee: 75% off purchas…" at bounding box center [205, 352] width 339 height 147
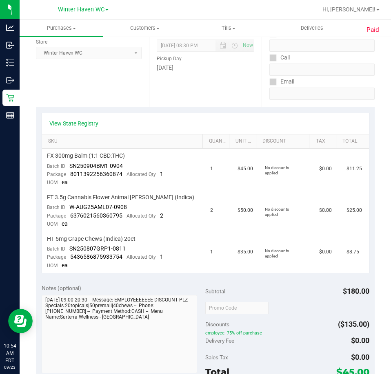
click at [216, 333] on span "employee: 75% off purchase" at bounding box center [287, 334] width 164 height 6
drag, startPoint x: 220, startPoint y: 333, endPoint x: 203, endPoint y: 334, distance: 17.5
click at [205, 334] on span "employee: 75% off purchase" at bounding box center [287, 334] width 164 height 6
copy span "employee"
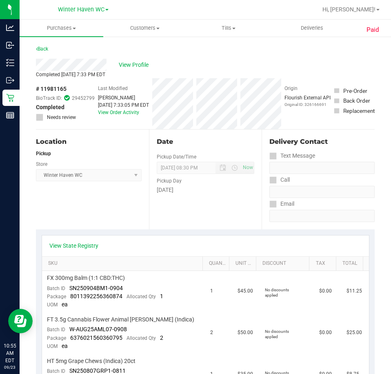
click at [47, 45] on div "Back" at bounding box center [42, 49] width 12 height 10
click at [44, 46] on link "Back" at bounding box center [42, 49] width 12 height 6
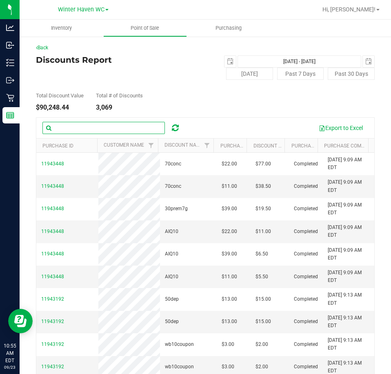
click at [92, 130] on input "text" at bounding box center [103, 128] width 122 height 12
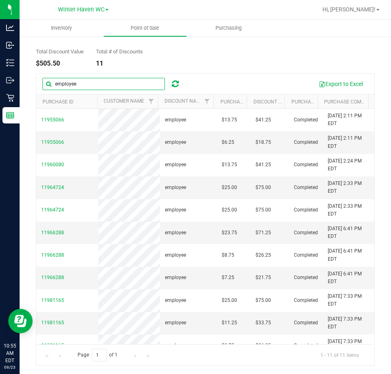
type input "employee"
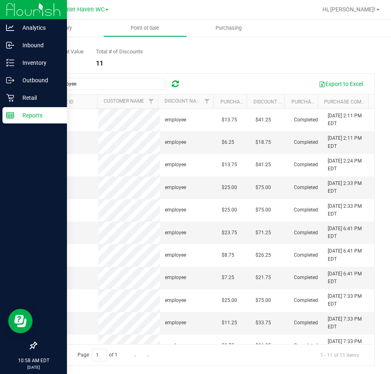
click at [43, 113] on p "Reports" at bounding box center [38, 116] width 49 height 10
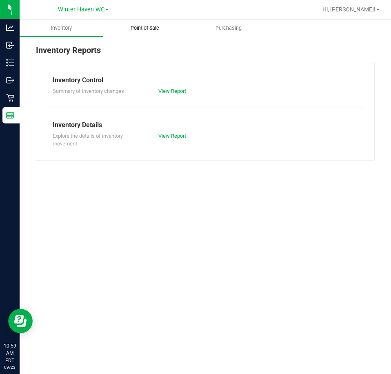
click at [144, 29] on span "Point of Sale" at bounding box center [145, 27] width 51 height 7
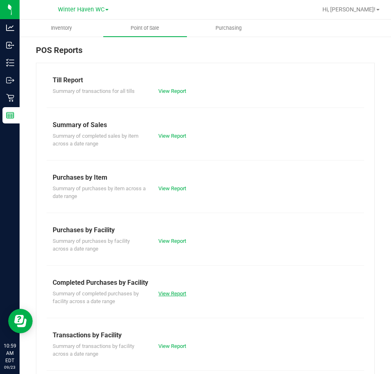
click at [164, 294] on link "View Report" at bounding box center [172, 294] width 28 height 6
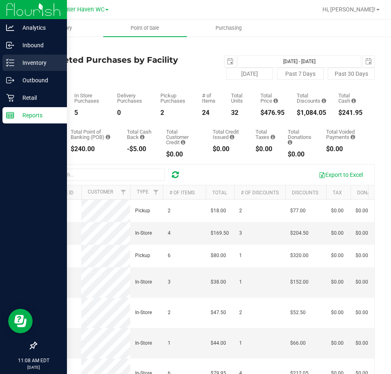
click at [16, 62] on p "Inventory" at bounding box center [38, 63] width 49 height 10
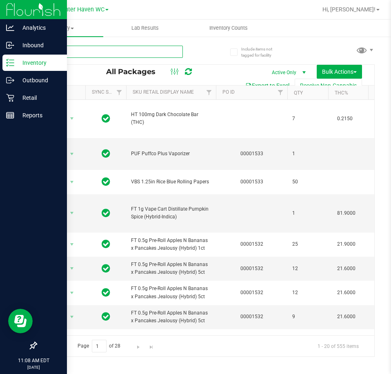
click at [162, 55] on input "text" at bounding box center [109, 52] width 147 height 12
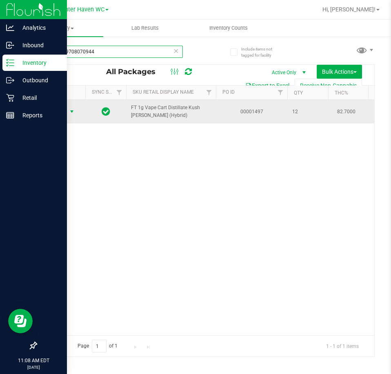
type input "9915269708070944"
click at [66, 111] on span "Action" at bounding box center [55, 111] width 22 height 11
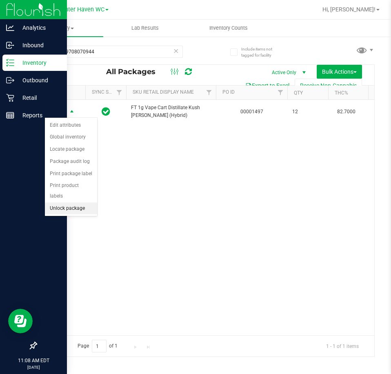
click at [80, 203] on li "Unlock package" at bounding box center [71, 209] width 52 height 12
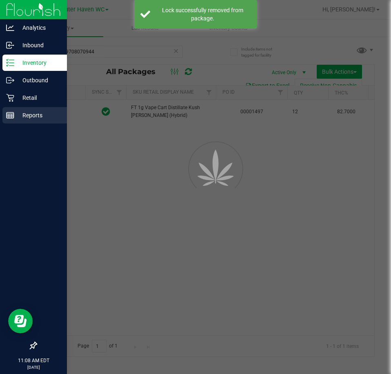
click at [16, 113] on p "Reports" at bounding box center [38, 116] width 49 height 10
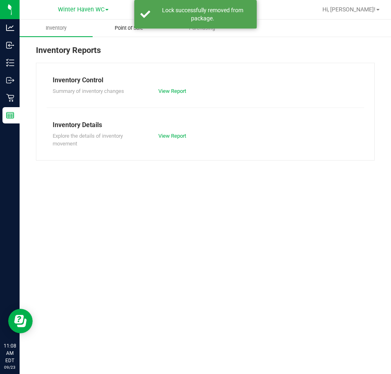
click at [119, 30] on span "Point of Sale" at bounding box center [129, 27] width 51 height 7
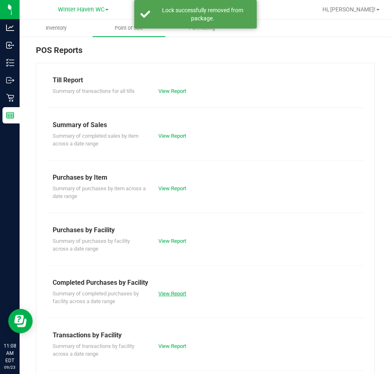
click at [173, 296] on link "View Report" at bounding box center [172, 294] width 28 height 6
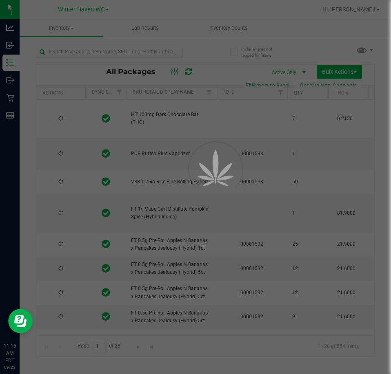
type input "[DATE]"
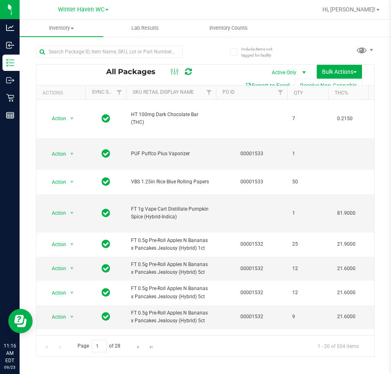
click at [140, 44] on div at bounding box center [120, 51] width 169 height 26
click at [153, 51] on input "text" at bounding box center [109, 52] width 147 height 12
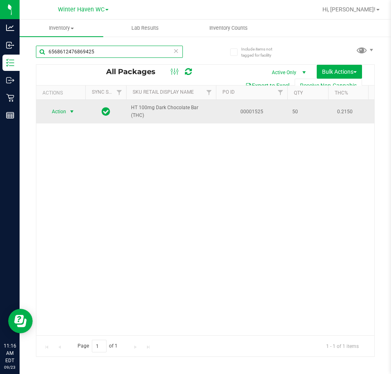
type input "6568612476869425"
click at [66, 112] on span "Action" at bounding box center [55, 111] width 22 height 11
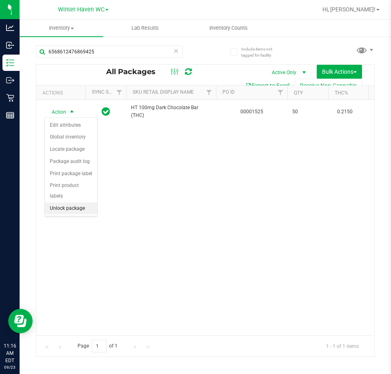
click at [84, 203] on li "Unlock package" at bounding box center [71, 209] width 52 height 12
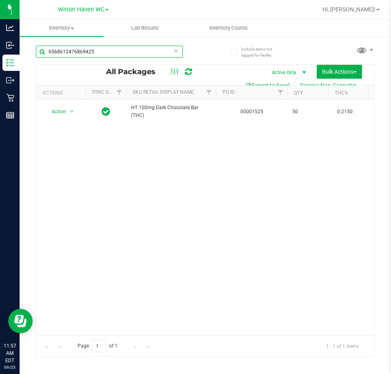
click at [135, 51] on input "6568612476869425" at bounding box center [109, 52] width 147 height 12
type input "9838998428184152"
click at [62, 107] on span "Action" at bounding box center [55, 111] width 22 height 11
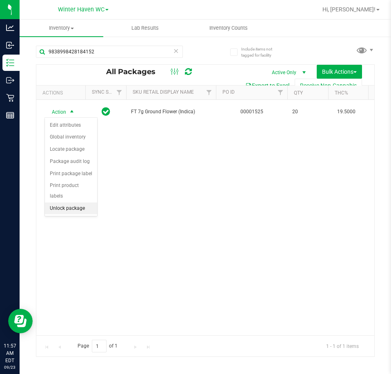
click at [82, 203] on li "Unlock package" at bounding box center [71, 209] width 52 height 12
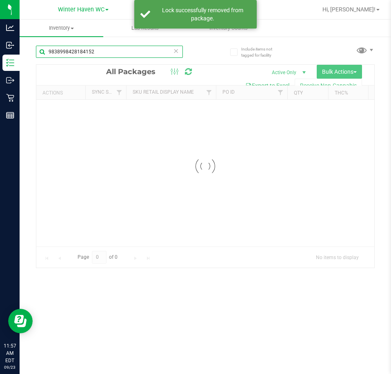
click at [116, 53] on input "9838998428184152" at bounding box center [109, 52] width 147 height 12
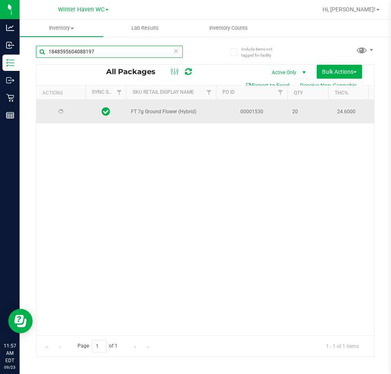
type input "1848595604088197"
click at [68, 111] on span "select" at bounding box center [72, 111] width 10 height 11
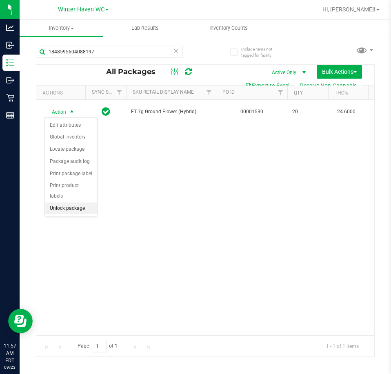
click at [83, 203] on li "Unlock package" at bounding box center [71, 209] width 52 height 12
